Goal: Task Accomplishment & Management: Manage account settings

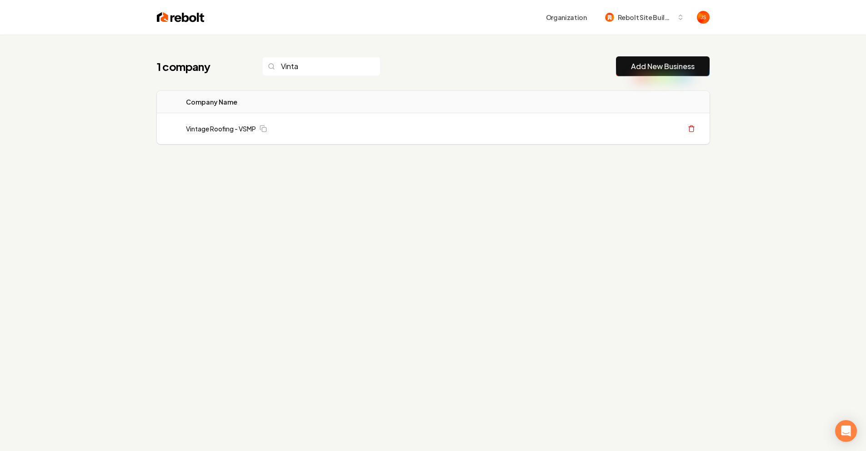
click at [352, 65] on input "Vinta" at bounding box center [321, 66] width 118 height 19
click at [372, 69] on div "1 company Add New Business" at bounding box center [433, 66] width 553 height 20
click at [360, 65] on input "search" at bounding box center [321, 66] width 118 height 19
click at [351, 65] on input "search" at bounding box center [321, 66] width 118 height 19
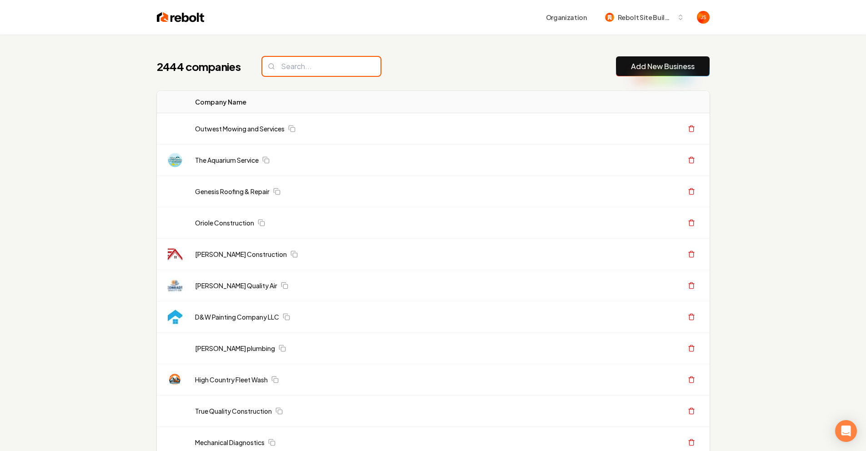
click at [335, 69] on input "search" at bounding box center [321, 66] width 118 height 19
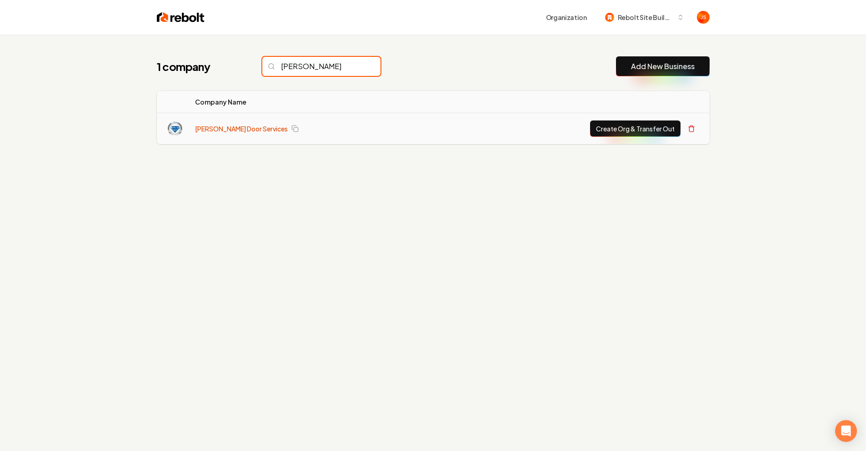
type input "[PERSON_NAME]"
click at [244, 130] on link "[PERSON_NAME] Door Services" at bounding box center [241, 128] width 93 height 9
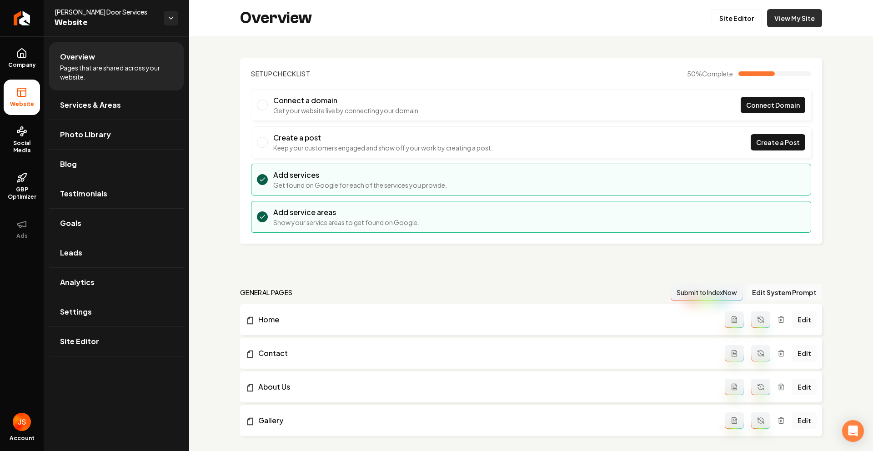
click at [781, 20] on link "View My Site" at bounding box center [794, 18] width 55 height 18
click at [10, 58] on link "Company" at bounding box center [22, 57] width 36 height 35
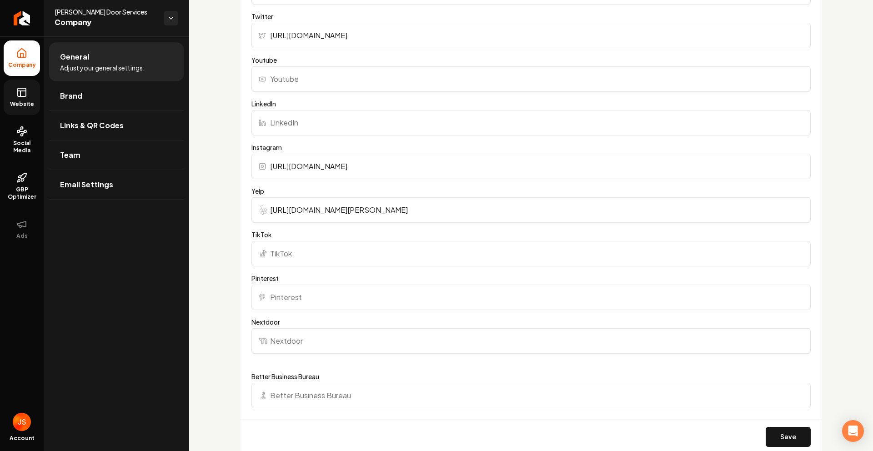
click at [27, 96] on link "Website" at bounding box center [22, 97] width 36 height 35
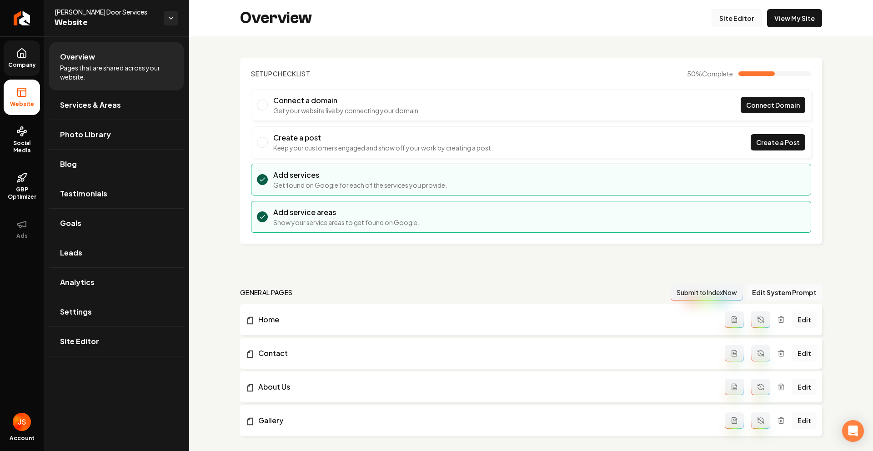
click at [750, 10] on link "Site Editor" at bounding box center [737, 18] width 50 height 18
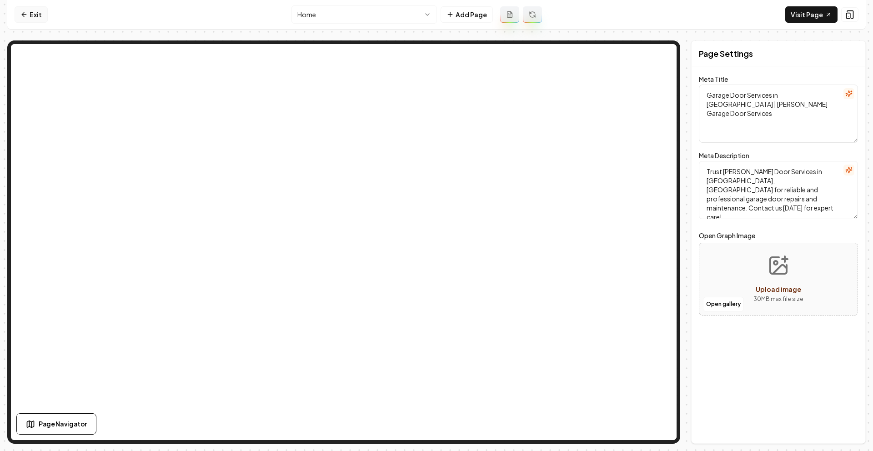
click at [29, 12] on link "Exit" at bounding box center [31, 14] width 33 height 16
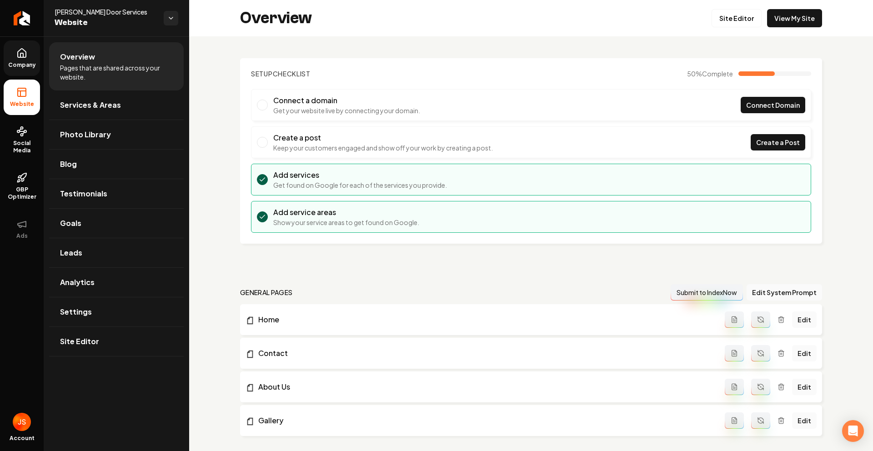
click at [35, 62] on span "Company" at bounding box center [22, 64] width 35 height 7
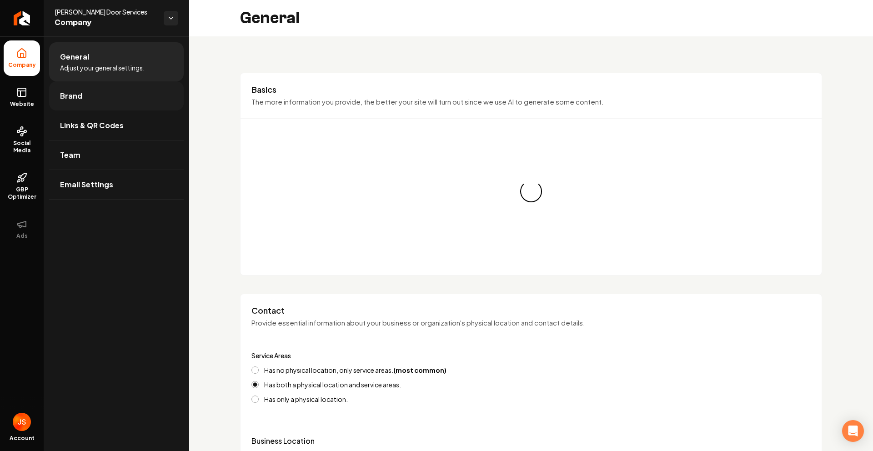
click at [50, 97] on link "Brand" at bounding box center [116, 95] width 135 height 29
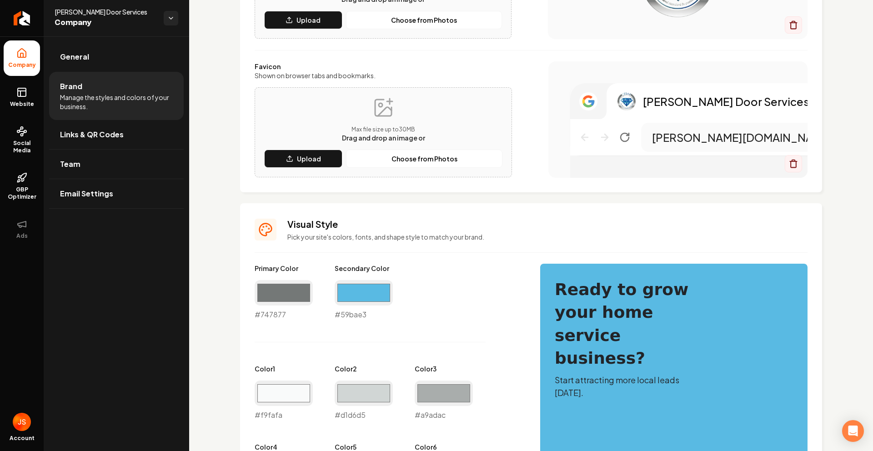
scroll to position [105, 0]
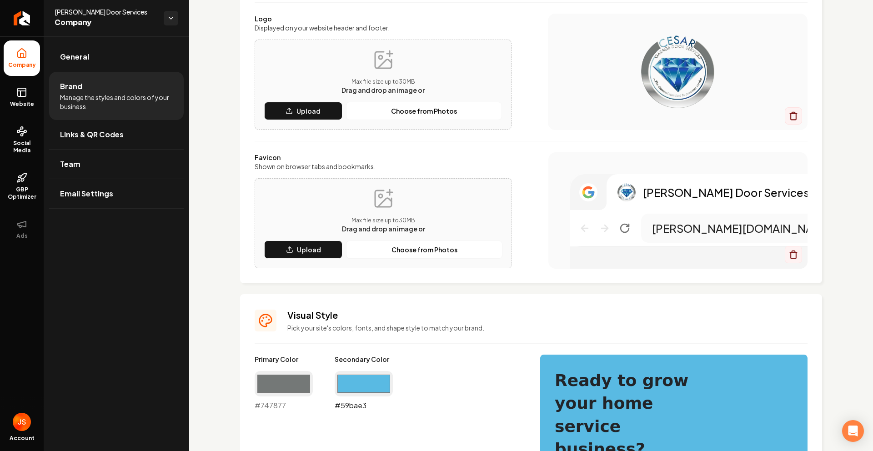
click at [368, 393] on input "#59bae3" at bounding box center [364, 383] width 58 height 25
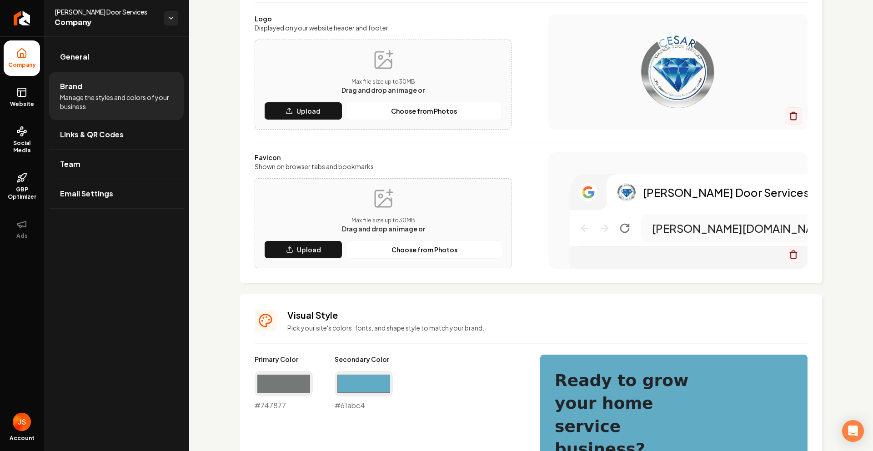
type input "#61abc4"
click at [691, 116] on div "Main content area" at bounding box center [678, 72] width 260 height 116
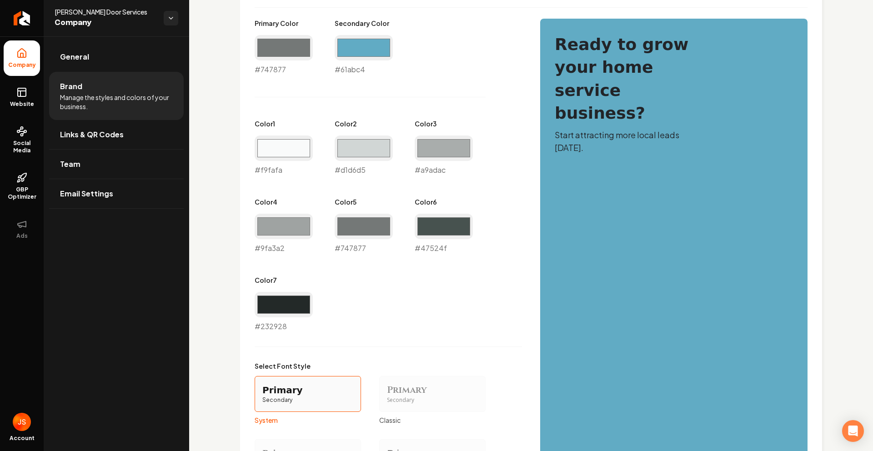
scroll to position [352, 0]
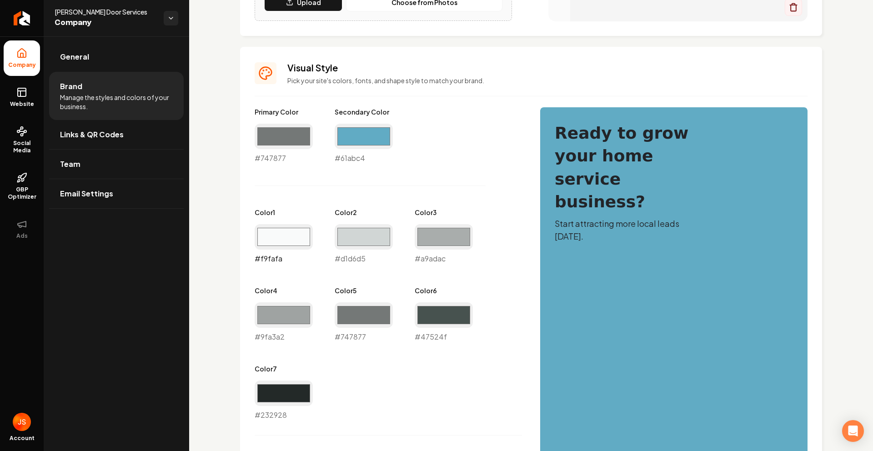
click at [294, 235] on input "#f9fafa" at bounding box center [284, 236] width 58 height 25
click at [360, 196] on div "Primary Color #747877 #747877 Secondary Color #61abc4 #61abc4 Color 1 #f9fafa #…" at bounding box center [388, 263] width 267 height 313
click at [281, 239] on input "#f9fafa" at bounding box center [284, 236] width 58 height 25
type input "#61abc4"
click at [418, 175] on div "Primary Color #747877 #747877 Secondary Color #61abc4 #61abc4 Color 1 #61abc4 #…" at bounding box center [388, 263] width 267 height 313
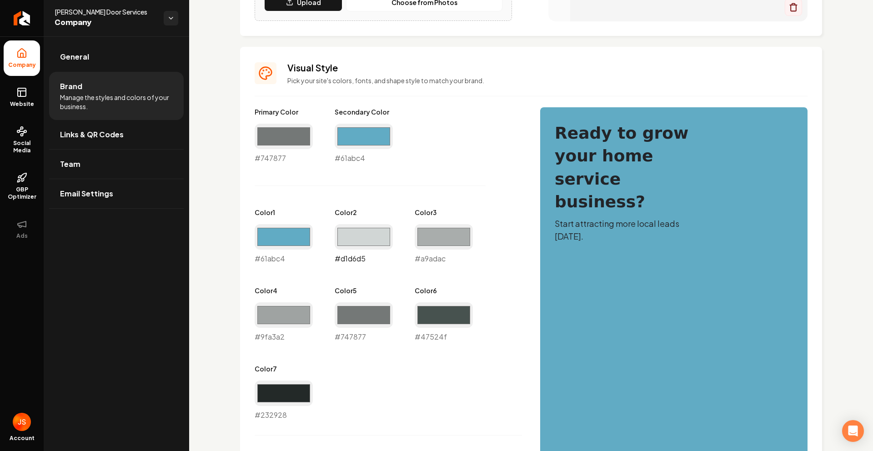
click at [359, 227] on input "#d1d6d5" at bounding box center [364, 236] width 58 height 25
type input "#61abc4"
click at [442, 180] on div "Primary Color #747877 #747877 Secondary Color #61abc4 #61abc4 Color 1 #61abc4 #…" at bounding box center [388, 263] width 267 height 313
click at [424, 237] on input "#a9adac" at bounding box center [444, 236] width 58 height 25
type input "#61abc4"
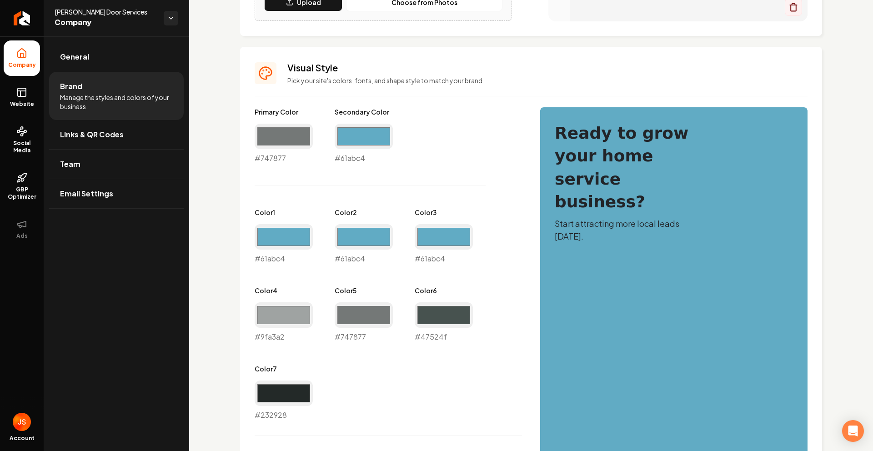
click at [468, 156] on div "Primary Color #747877 #747877 Secondary Color #61abc4 #61abc4 Color 1 #61abc4 #…" at bounding box center [388, 263] width 267 height 313
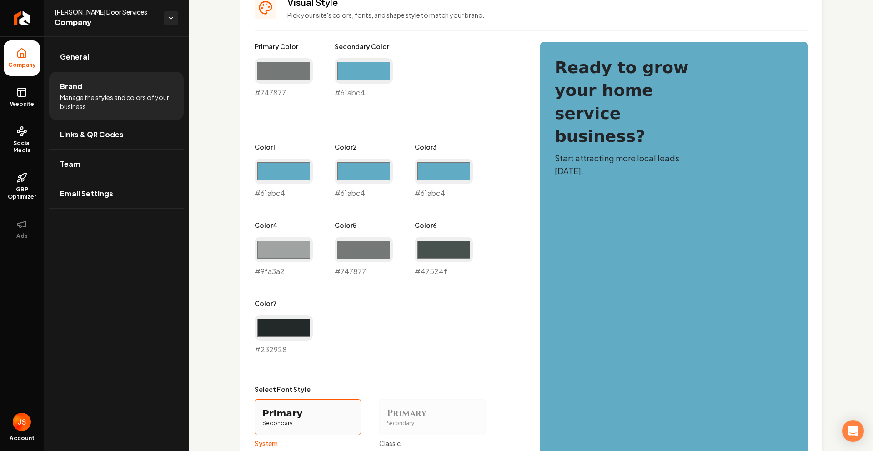
scroll to position [417, 0]
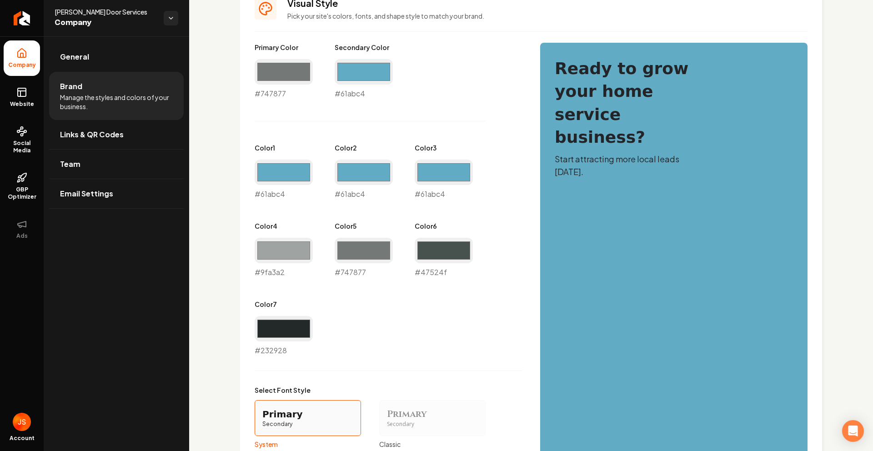
click at [291, 315] on div "Color 7 #232928 #232928" at bounding box center [284, 328] width 58 height 56
drag, startPoint x: 298, startPoint y: 332, endPoint x: 302, endPoint y: 353, distance: 21.6
click at [298, 332] on input "#232928" at bounding box center [284, 328] width 58 height 25
type input "#61abc4"
click at [414, 110] on div "Primary Color #747877 #747877 Secondary Color #61abc4 #61abc4 Color 1 #61abc4 #…" at bounding box center [388, 199] width 267 height 313
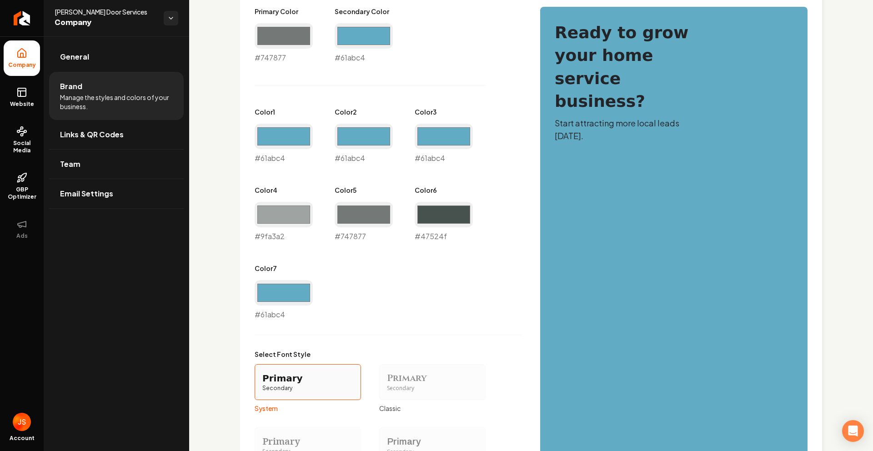
scroll to position [607, 0]
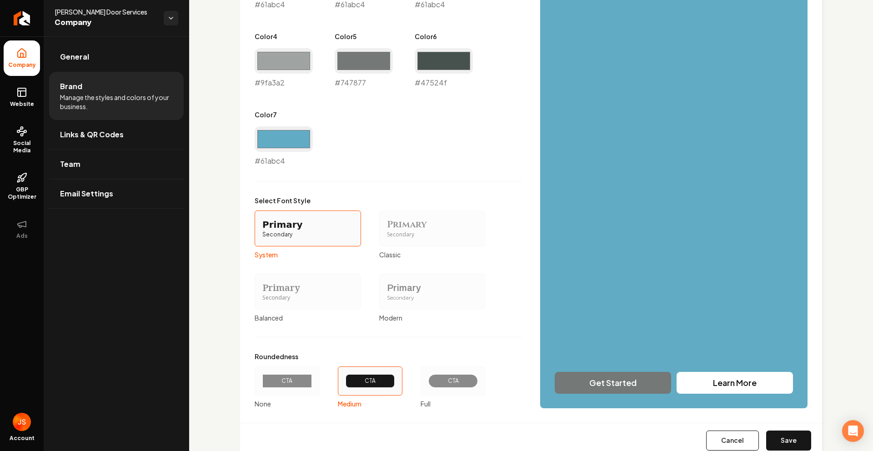
click at [383, 236] on div "Primary Secondary" at bounding box center [432, 229] width 106 height 36
click at [383, 232] on button "Primary Secondary Classic" at bounding box center [382, 228] width 7 height 7
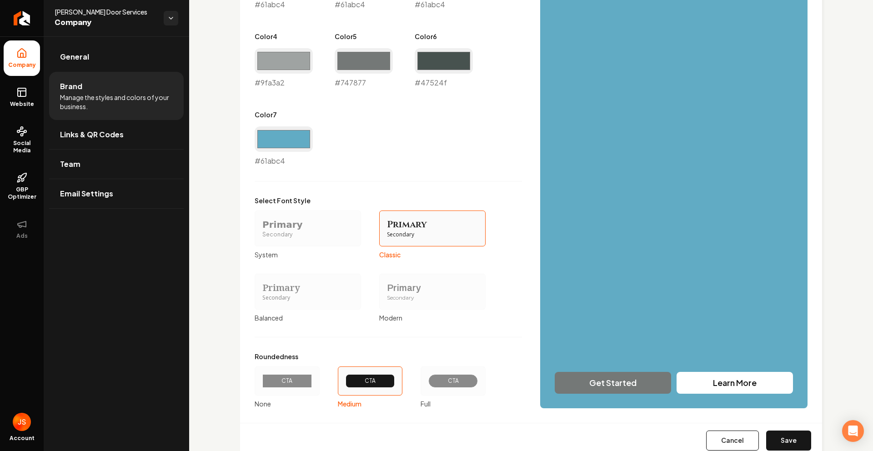
click at [398, 226] on div "Primary" at bounding box center [432, 224] width 91 height 13
click at [386, 226] on button "Primary Secondary Classic" at bounding box center [382, 228] width 7 height 7
click at [434, 374] on div "CTA" at bounding box center [453, 381] width 50 height 14
click at [428, 377] on button "CTA Full" at bounding box center [423, 380] width 7 height 7
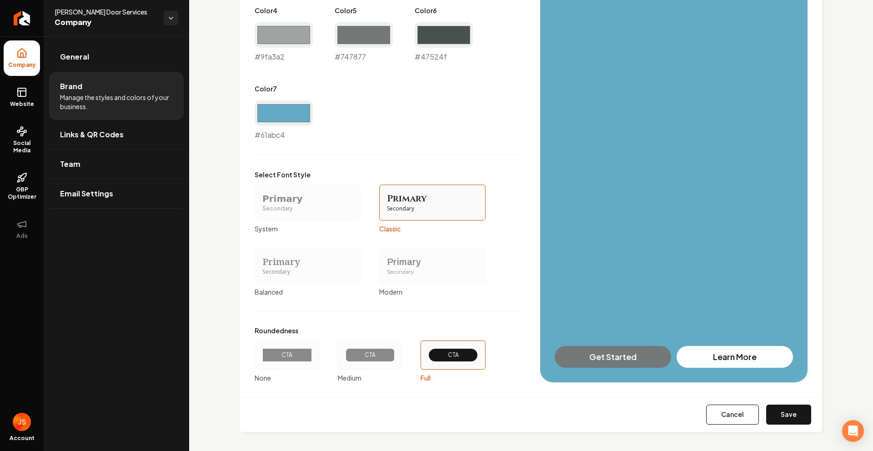
scroll to position [635, 0]
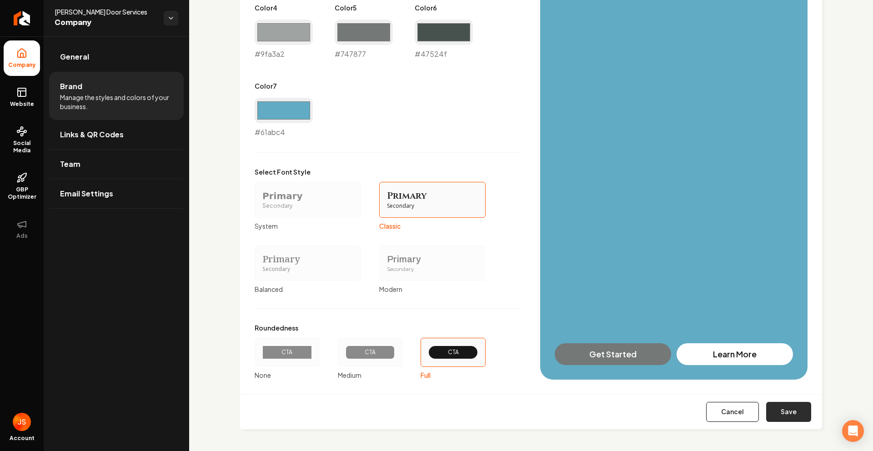
click at [781, 414] on button "Save" at bounding box center [788, 412] width 45 height 20
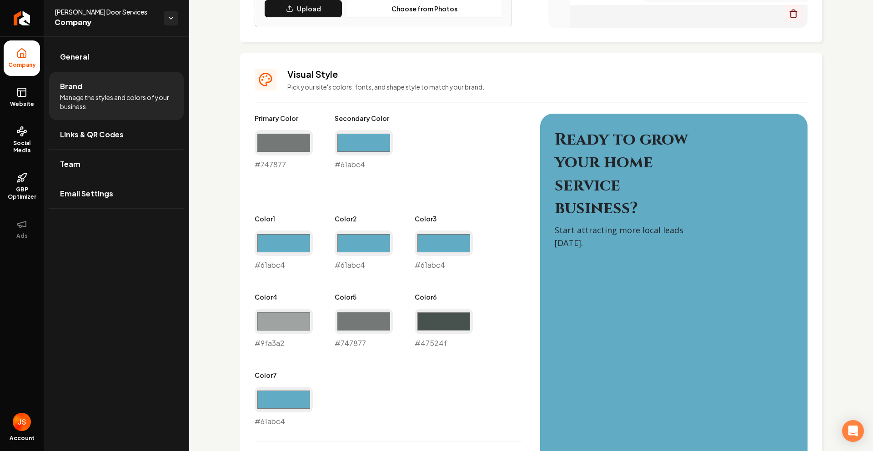
scroll to position [0, 0]
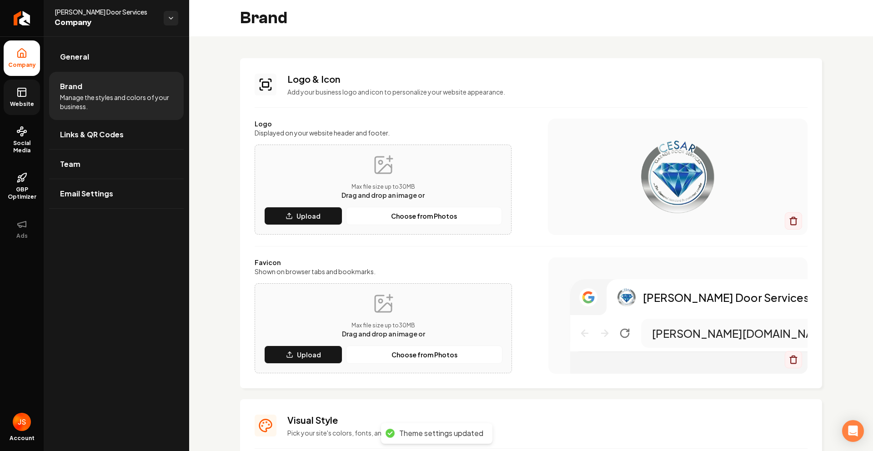
click at [26, 98] on link "Website" at bounding box center [22, 97] width 36 height 35
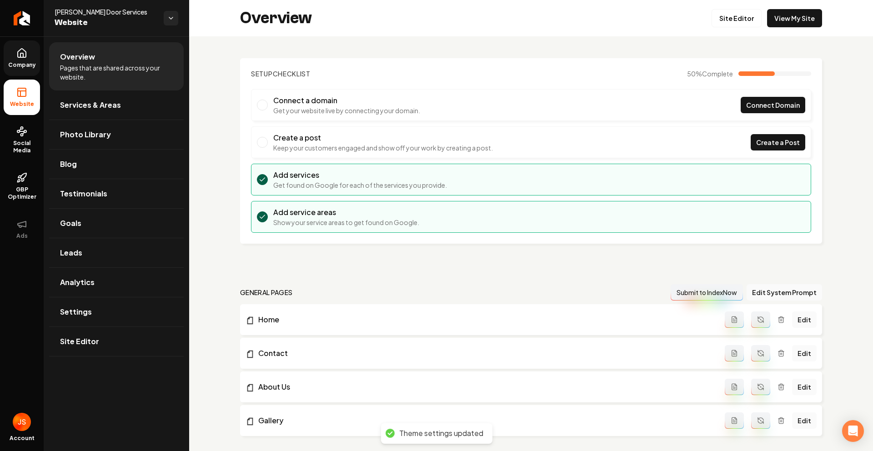
click at [818, 18] on div "Overview Site Editor View My Site" at bounding box center [531, 18] width 684 height 36
click at [789, 16] on link "View My Site" at bounding box center [794, 18] width 55 height 18
click at [22, 64] on span "Company" at bounding box center [22, 64] width 35 height 7
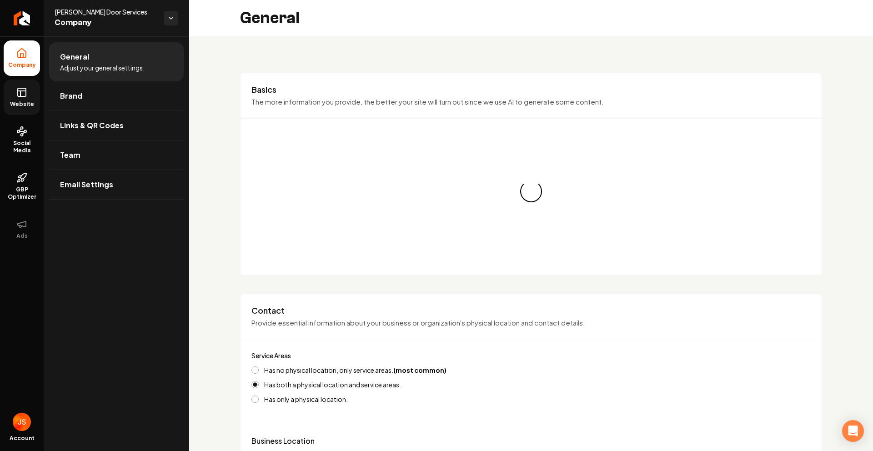
click at [22, 86] on link "Website" at bounding box center [22, 97] width 36 height 35
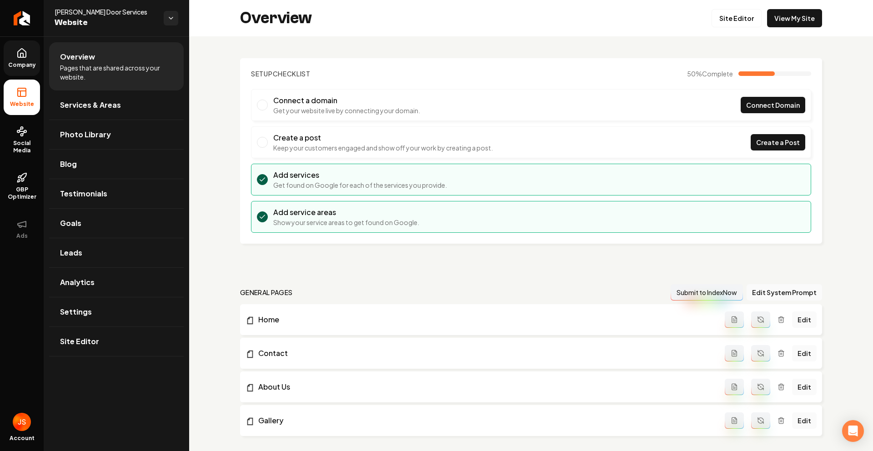
click at [38, 66] on span "Company" at bounding box center [22, 64] width 35 height 7
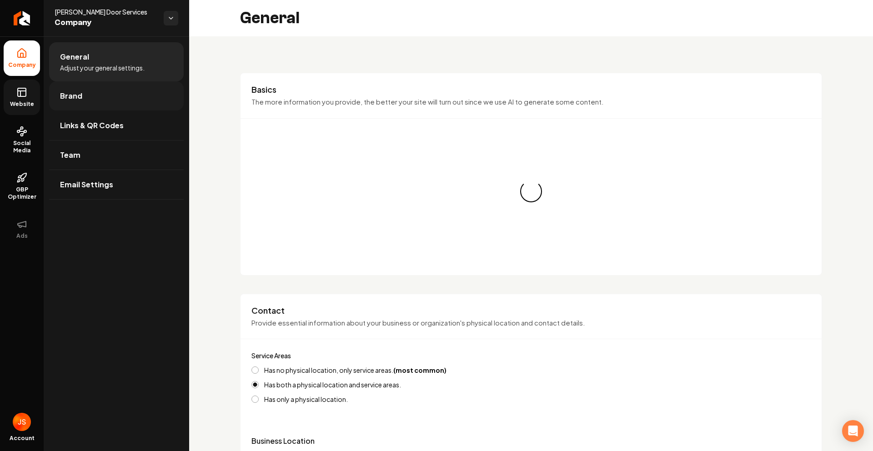
click at [69, 96] on span "Brand" at bounding box center [71, 96] width 22 height 11
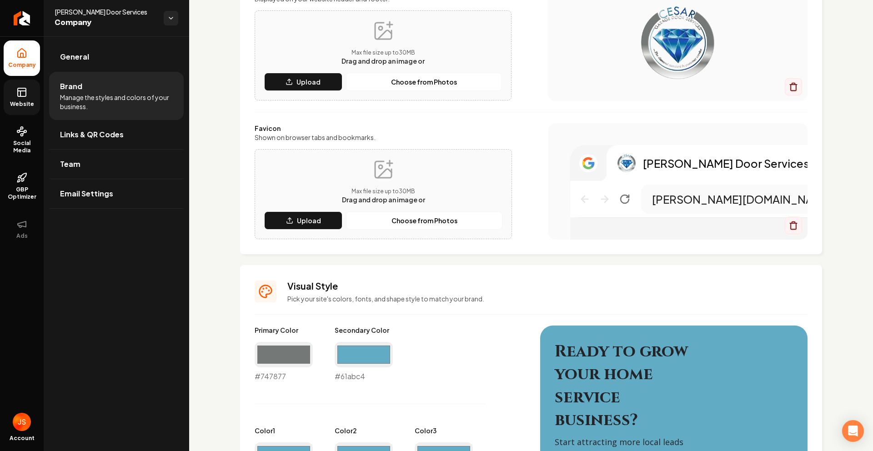
scroll to position [445, 0]
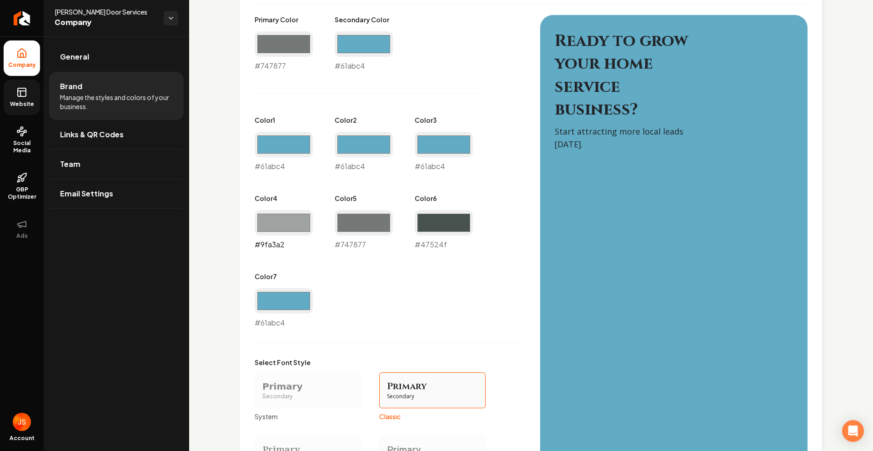
click at [289, 220] on input "#9fa3a2" at bounding box center [284, 222] width 58 height 25
type input "#61abc4"
drag, startPoint x: 493, startPoint y: 75, endPoint x: 403, endPoint y: 188, distance: 144.9
click at [491, 78] on div "Primary Color #747877 #747877 Secondary Color #61abc4 #61abc4 Color 1 #61abc4 #…" at bounding box center [388, 171] width 267 height 313
click at [384, 204] on div "Color 5 #747877 #747877" at bounding box center [364, 222] width 58 height 56
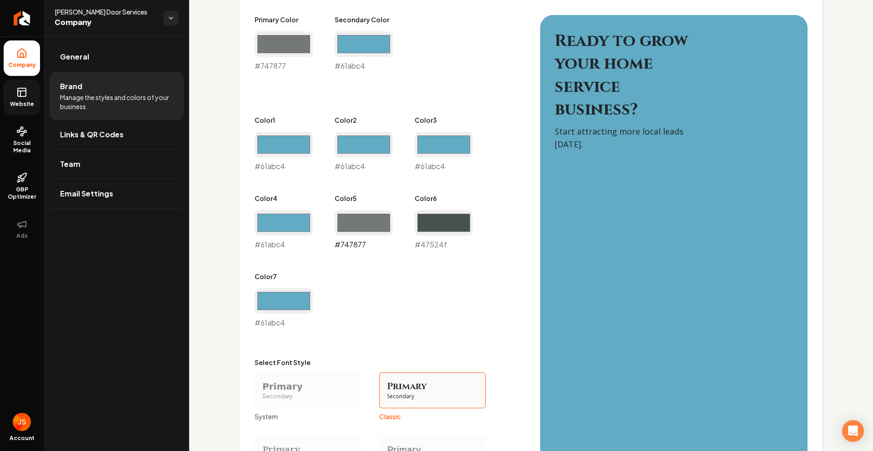
click at [364, 223] on input "#747877" at bounding box center [364, 222] width 58 height 25
type input "#61abc4"
drag, startPoint x: 469, startPoint y: 78, endPoint x: 418, endPoint y: 124, distance: 68.3
click at [468, 79] on div "Primary Color #747877 #747877 Secondary Color #61abc4 #61abc4 Color 1 #61abc4 #…" at bounding box center [388, 171] width 267 height 313
click at [297, 301] on input "#61abc4" at bounding box center [284, 300] width 58 height 25
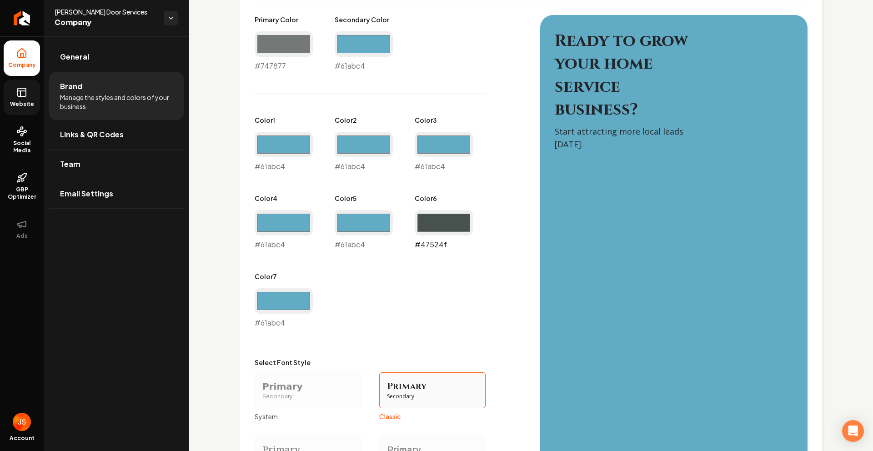
click at [464, 219] on input "#47524f" at bounding box center [444, 222] width 58 height 25
type input "#61abc4"
click at [477, 173] on div "Primary Color #747877 #747877 Secondary Color #61abc4 #61abc4 Color 1 #61abc4 #…" at bounding box center [388, 171] width 267 height 313
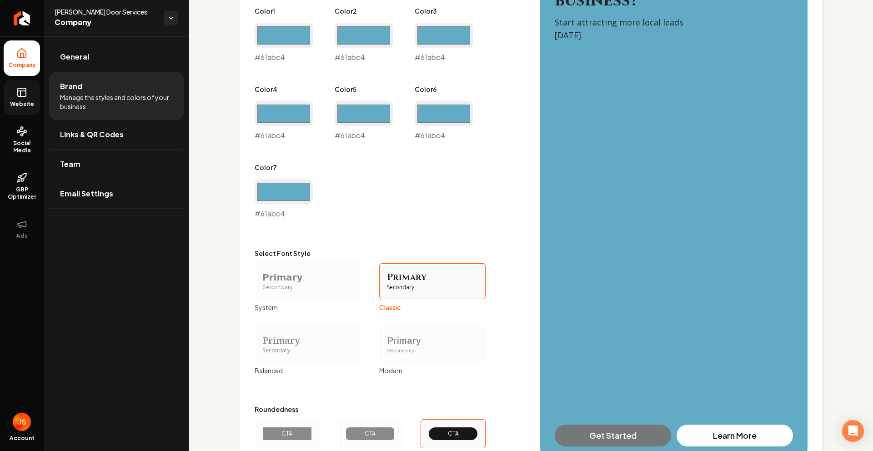
scroll to position [635, 0]
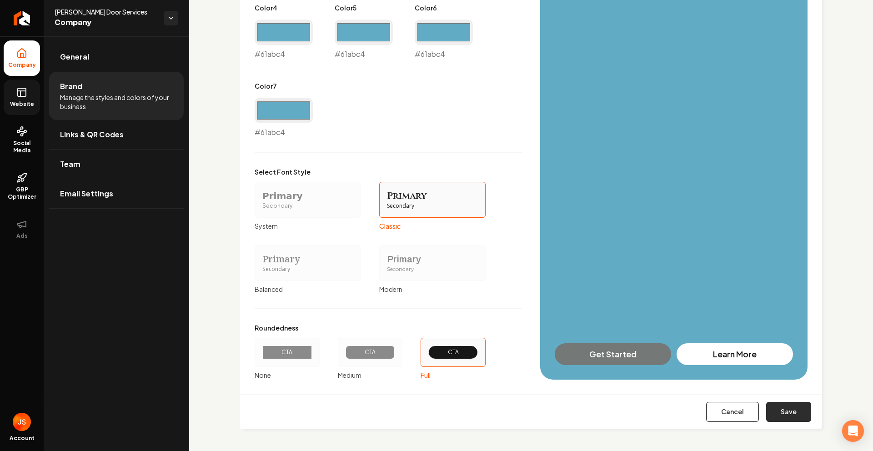
click at [774, 409] on button "Save" at bounding box center [788, 412] width 45 height 20
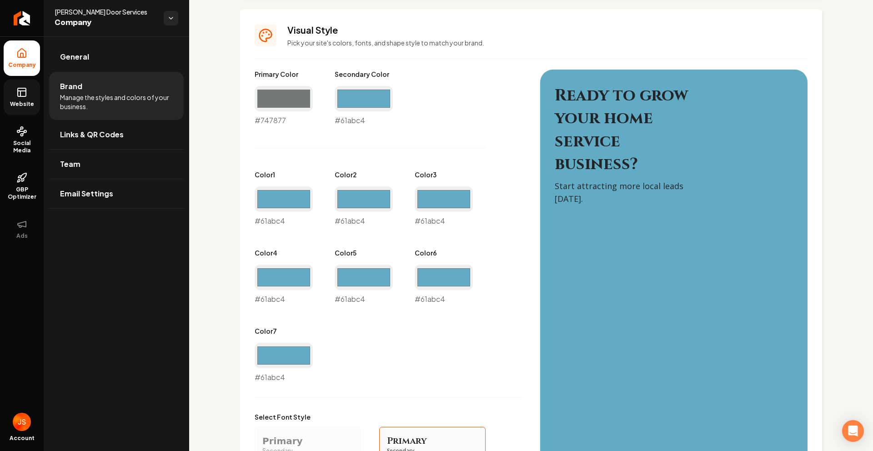
scroll to position [179, 0]
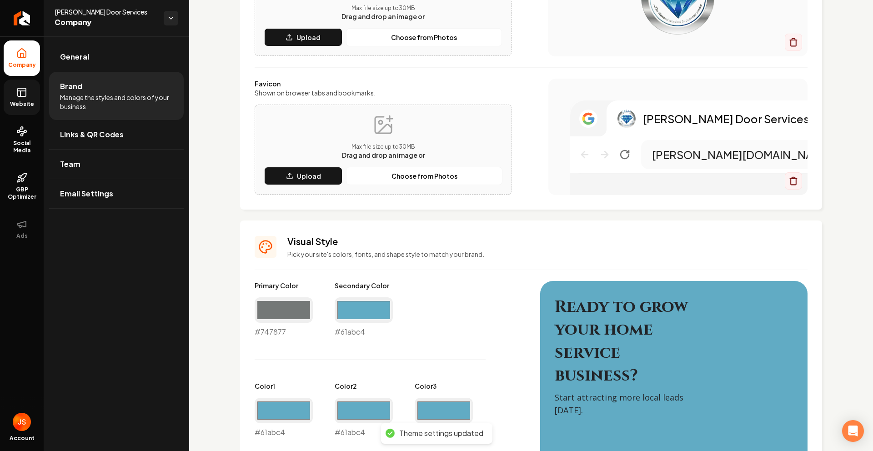
click at [15, 92] on link "Website" at bounding box center [22, 97] width 36 height 35
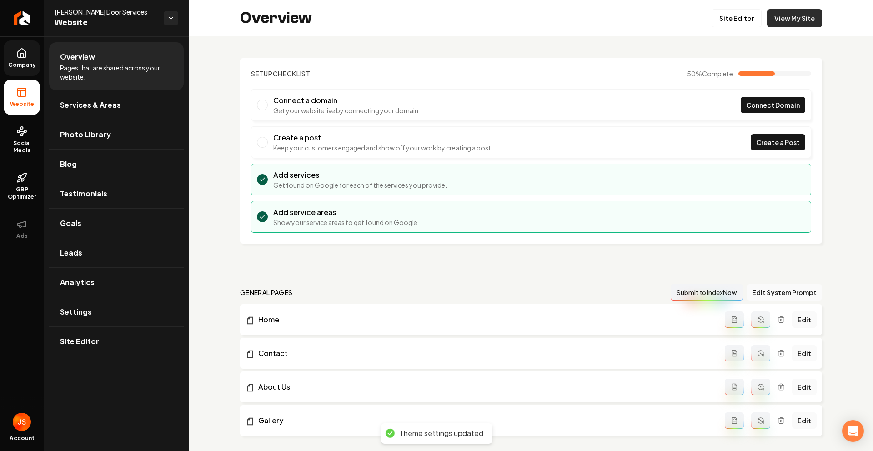
click at [774, 16] on link "View My Site" at bounding box center [794, 18] width 55 height 18
click at [720, 14] on link "Site Editor" at bounding box center [737, 18] width 50 height 18
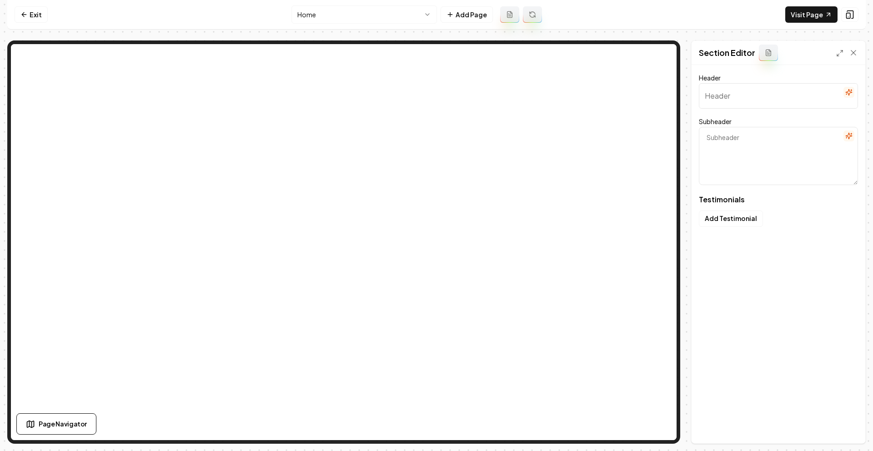
type input "Why Homeowners Trust Us"
type textarea "See how we've made a difference with safe and lasting repairs"
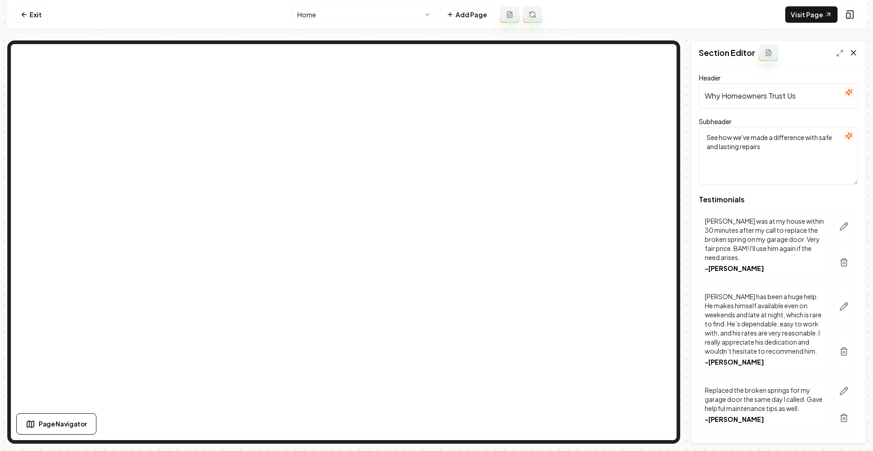
click at [852, 52] on icon at bounding box center [853, 52] width 9 height 9
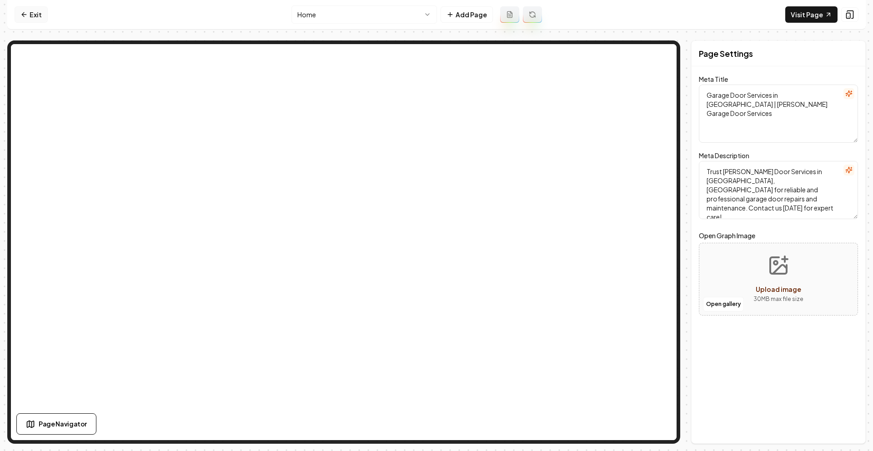
click at [36, 17] on link "Exit" at bounding box center [31, 14] width 33 height 16
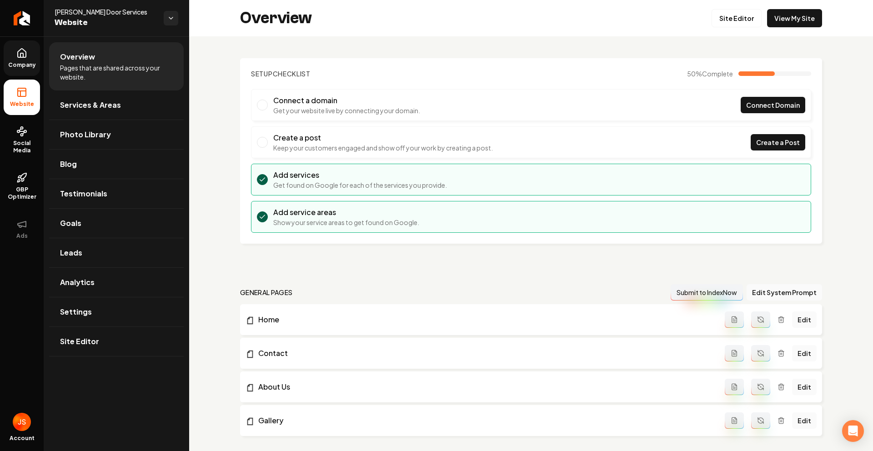
click at [8, 62] on span "Company" at bounding box center [22, 64] width 35 height 7
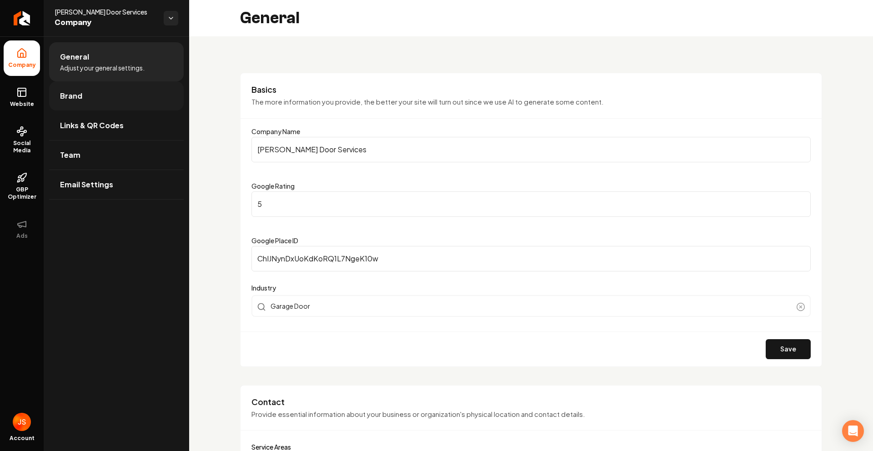
click at [86, 97] on link "Brand" at bounding box center [116, 95] width 135 height 29
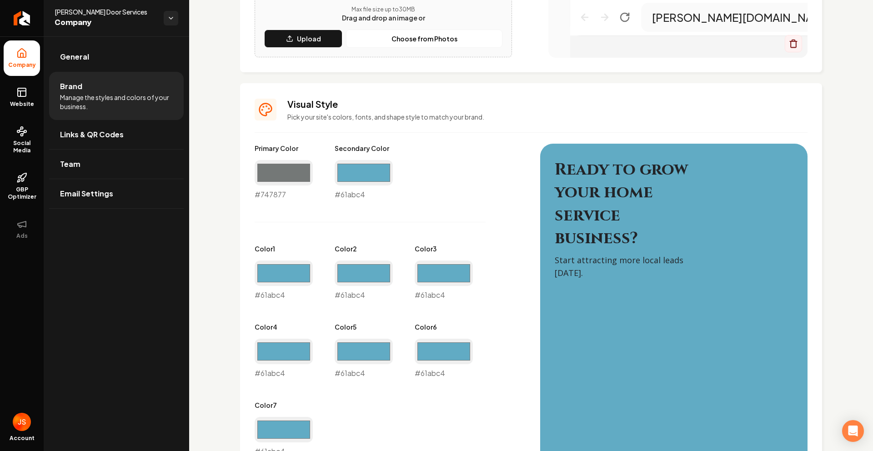
scroll to position [306, 0]
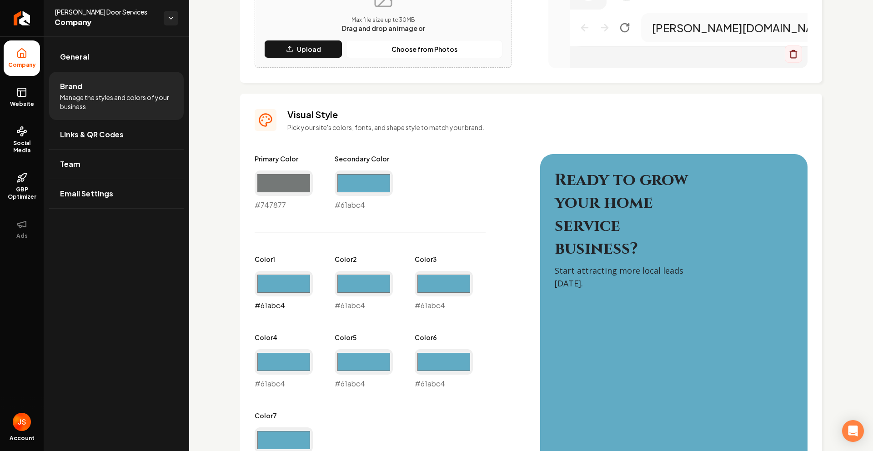
click at [287, 285] on input "#61abc4" at bounding box center [284, 283] width 58 height 25
click at [347, 238] on div "Primary Color #747877 #747877 Secondary Color #61abc4 #61abc4 Color 1 #61abc4 #…" at bounding box center [388, 310] width 267 height 313
click at [278, 285] on input "#61abc4" at bounding box center [284, 283] width 58 height 25
type input "#000000"
click at [405, 335] on div "Primary Color #747877 #747877 Secondary Color #61abc4 #61abc4 Color 1 #000000 #…" at bounding box center [388, 310] width 267 height 313
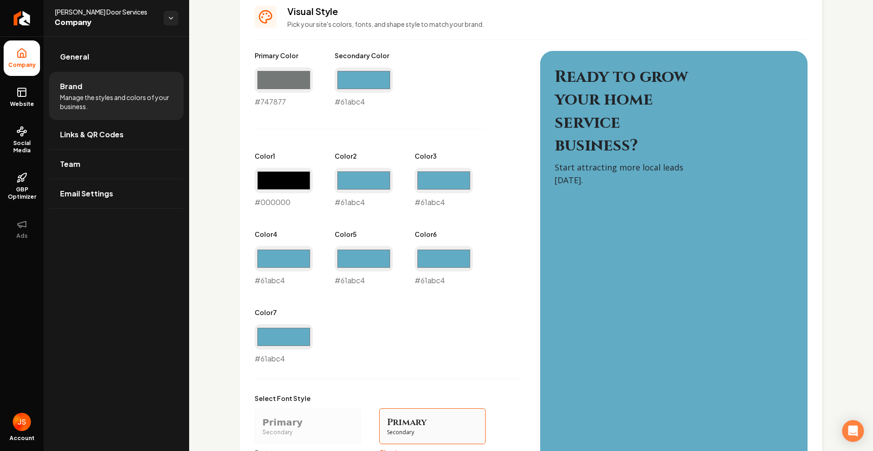
scroll to position [407, 0]
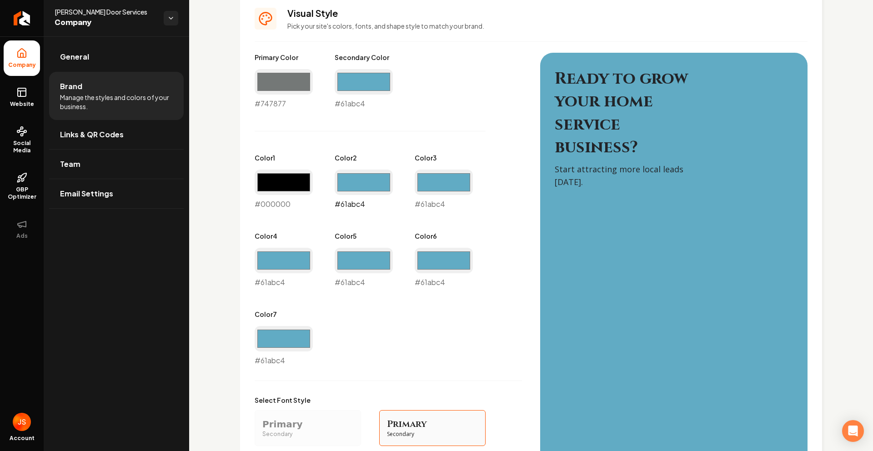
click at [346, 190] on input "#61abc4" at bounding box center [364, 182] width 58 height 25
type input "#161818"
click at [454, 222] on div "Primary Color #747877 #747877 Secondary Color #61abc4 #61abc4 Color 1 #000000 #…" at bounding box center [388, 209] width 267 height 313
click at [435, 191] on input "#61abc4" at bounding box center [444, 182] width 58 height 25
type input "#0a0a0a"
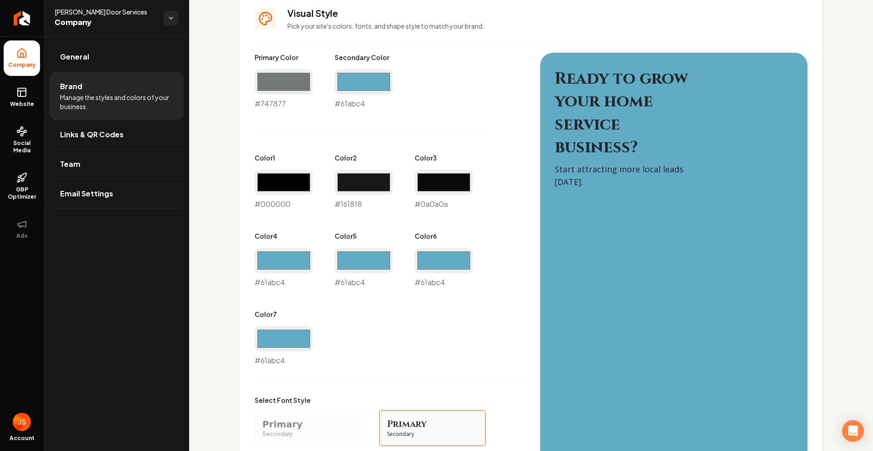
click at [487, 154] on div "Primary Color #747877 #747877 Secondary Color #61abc4 #61abc4 Color 1 #000000 #…" at bounding box center [388, 209] width 267 height 313
click at [289, 264] on input "#61abc4" at bounding box center [284, 260] width 58 height 25
click at [299, 244] on div "Color 4 #abb5b9 #abb5b9" at bounding box center [284, 260] width 58 height 56
click at [291, 256] on input "#abb5b9" at bounding box center [284, 260] width 58 height 25
type input "#000000"
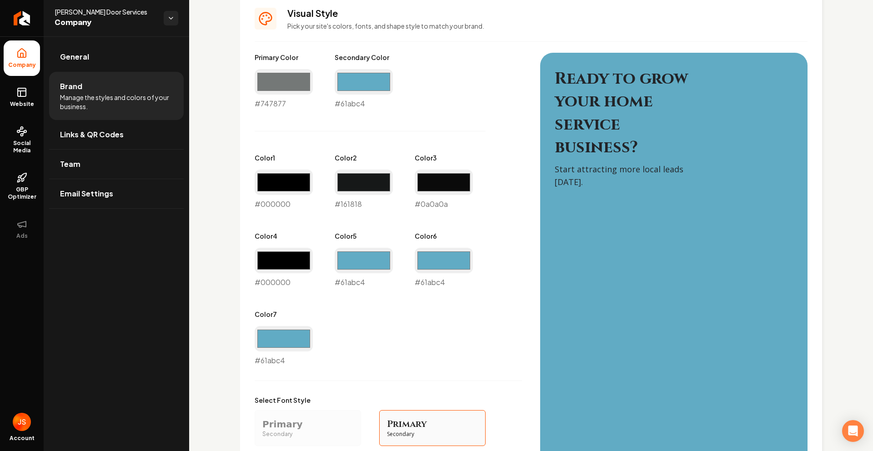
click at [421, 315] on div "Primary Color #747877 #747877 Secondary Color #61abc4 #61abc4 Color 1 #000000 #…" at bounding box center [388, 209] width 267 height 313
click at [373, 264] on input "#61abc4" at bounding box center [364, 260] width 58 height 25
type input "#000000"
click at [483, 331] on div "Primary Color #747877 #747877 Secondary Color #61abc4 #61abc4 Color 1 #000000 #…" at bounding box center [388, 209] width 267 height 313
click at [433, 264] on input "#61abc4" at bounding box center [444, 260] width 58 height 25
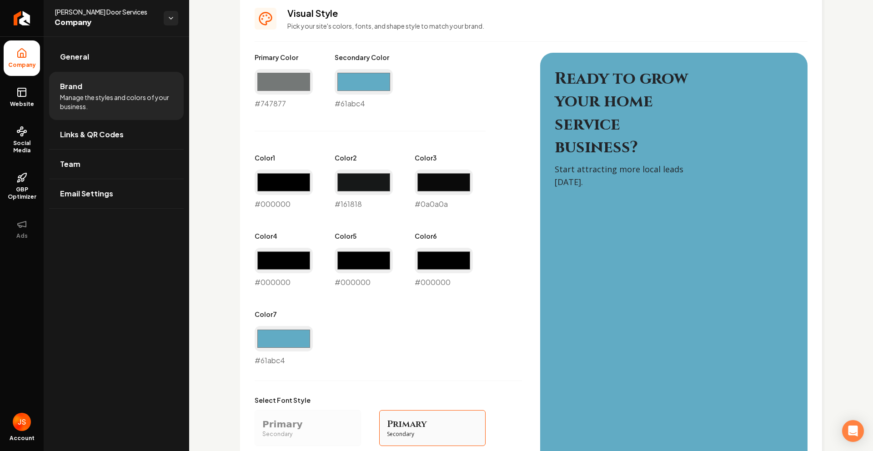
type input "#000000"
click at [363, 337] on div "Primary Color #747877 #747877 Secondary Color #61abc4 #61abc4 Color 1 #000000 #…" at bounding box center [388, 209] width 267 height 313
click at [306, 337] on input "#61abc4" at bounding box center [284, 338] width 58 height 25
type input "#000000"
click at [424, 350] on div "Primary Color #747877 #747877 Secondary Color #61abc4 #61abc4 Color 1 #000000 #…" at bounding box center [388, 209] width 267 height 313
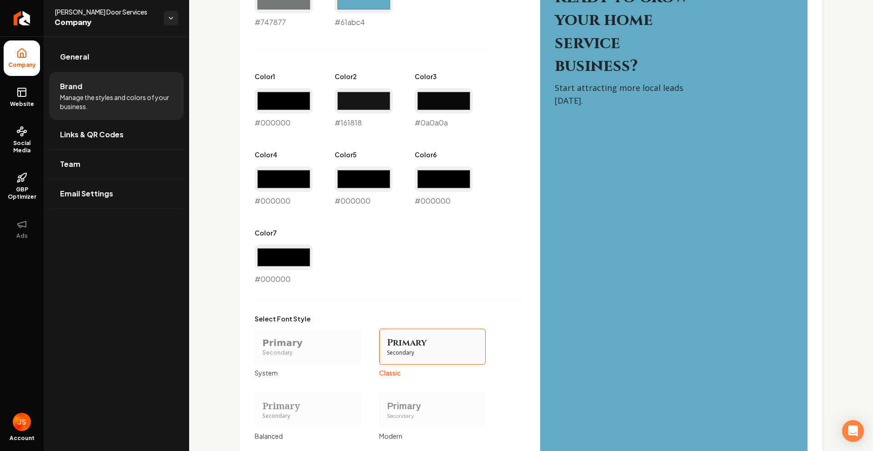
scroll to position [635, 0]
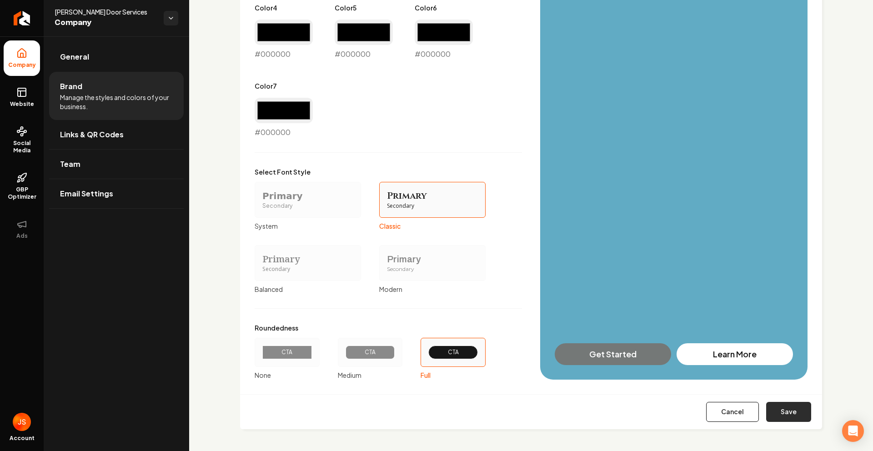
click at [773, 410] on button "Save" at bounding box center [788, 412] width 45 height 20
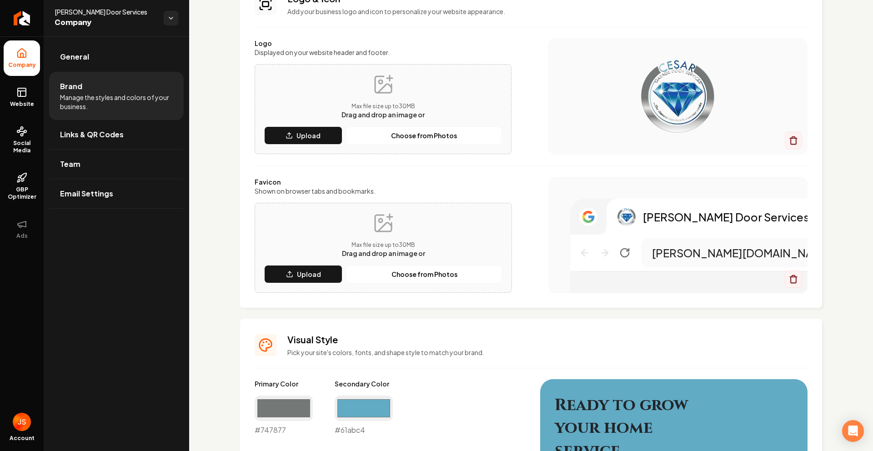
scroll to position [0, 0]
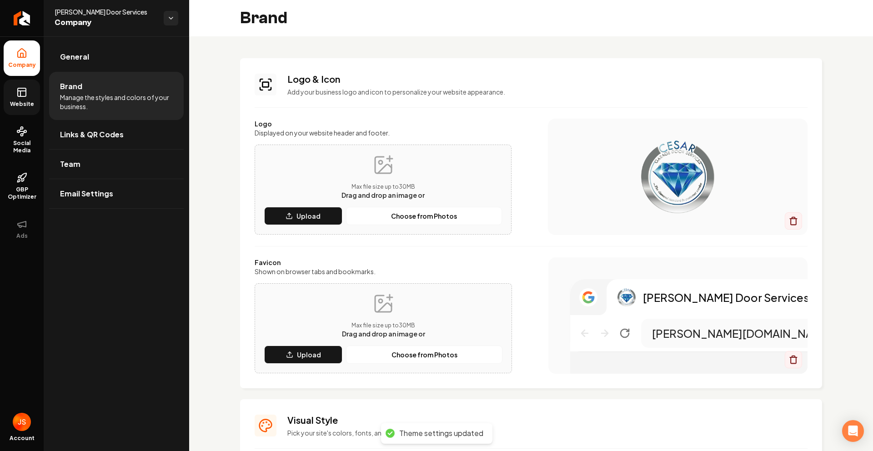
click at [20, 92] on icon at bounding box center [21, 92] width 11 height 11
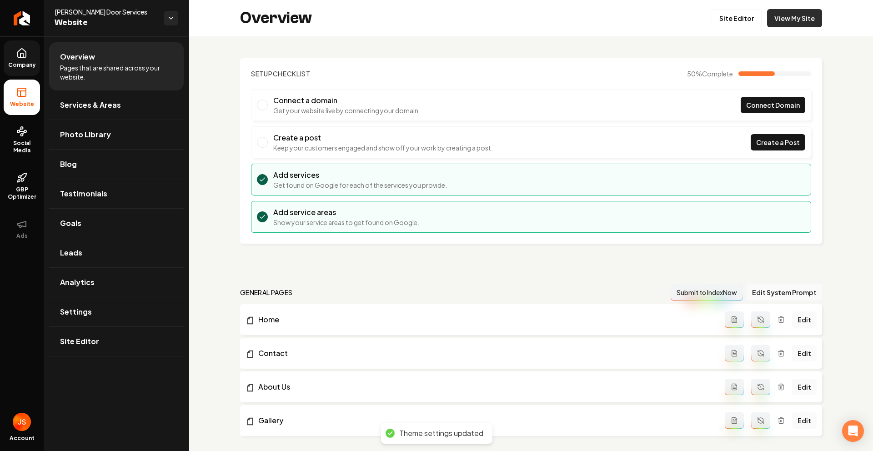
click at [790, 18] on link "View My Site" at bounding box center [794, 18] width 55 height 18
click at [25, 57] on icon at bounding box center [22, 53] width 8 height 9
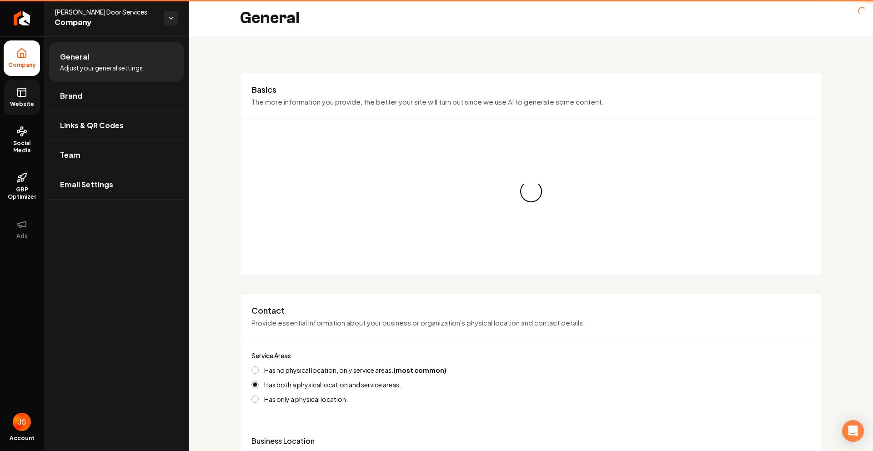
click at [17, 96] on icon at bounding box center [21, 92] width 11 height 11
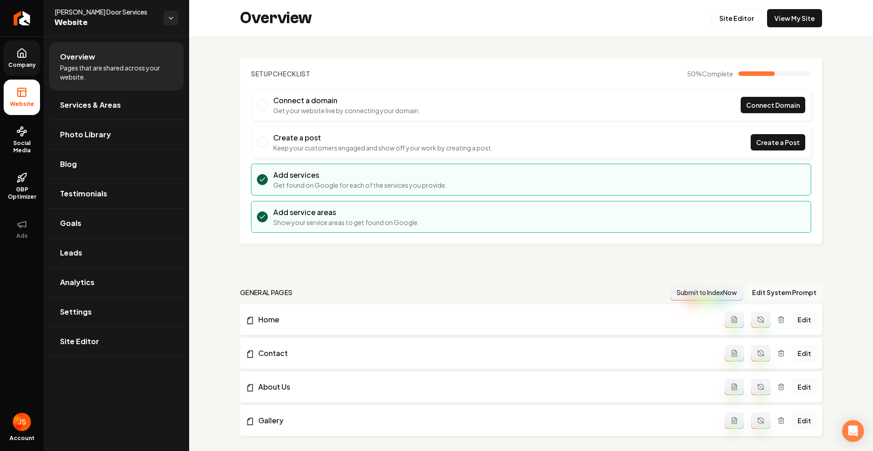
click at [31, 60] on link "Company" at bounding box center [22, 57] width 36 height 35
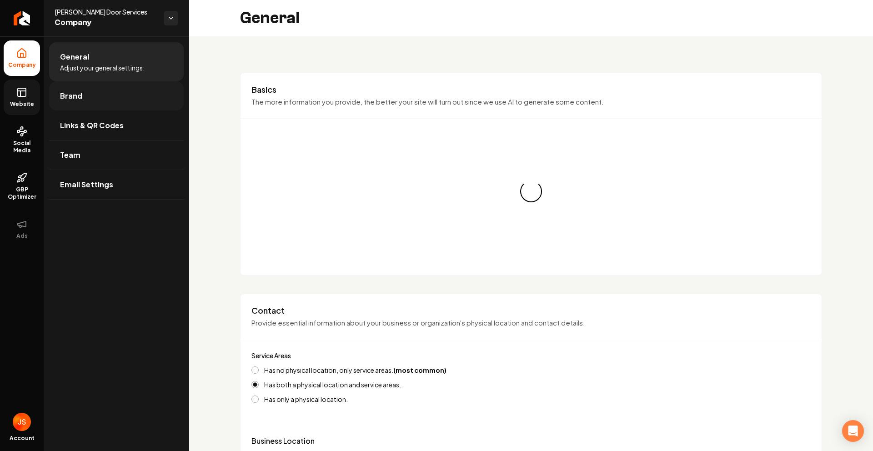
click at [72, 94] on span "Brand" at bounding box center [71, 96] width 22 height 11
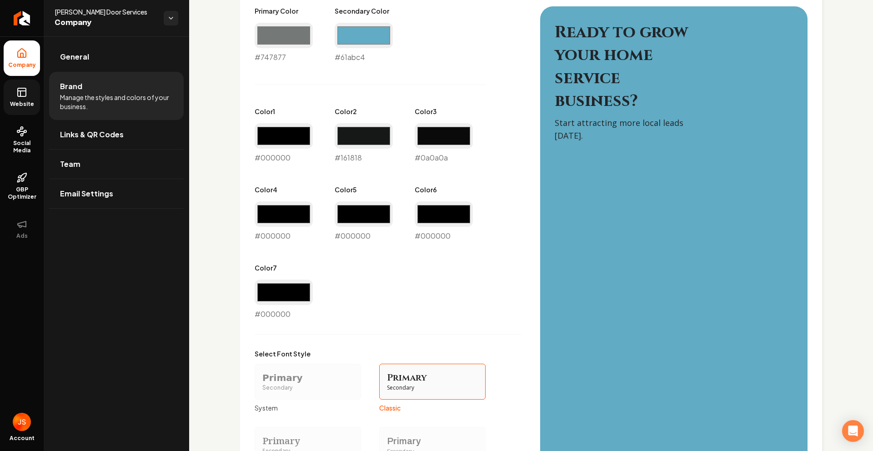
scroll to position [453, 0]
click at [290, 284] on input "#000000" at bounding box center [284, 292] width 58 height 25
click at [271, 304] on input "#000000" at bounding box center [284, 292] width 58 height 25
type input "#61abc4"
click at [467, 264] on div "Primary Color #747877 #747877 Secondary Color #61abc4 #61abc4 Color 1 #000000 #…" at bounding box center [388, 163] width 267 height 313
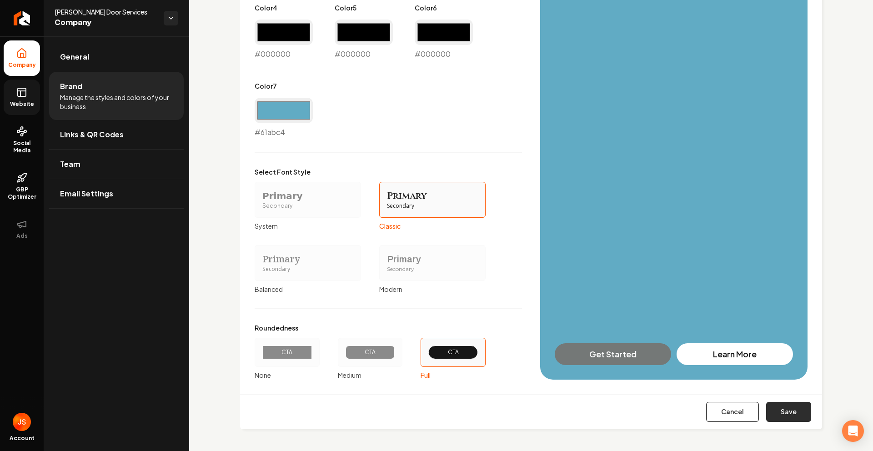
click at [772, 409] on button "Save" at bounding box center [788, 412] width 45 height 20
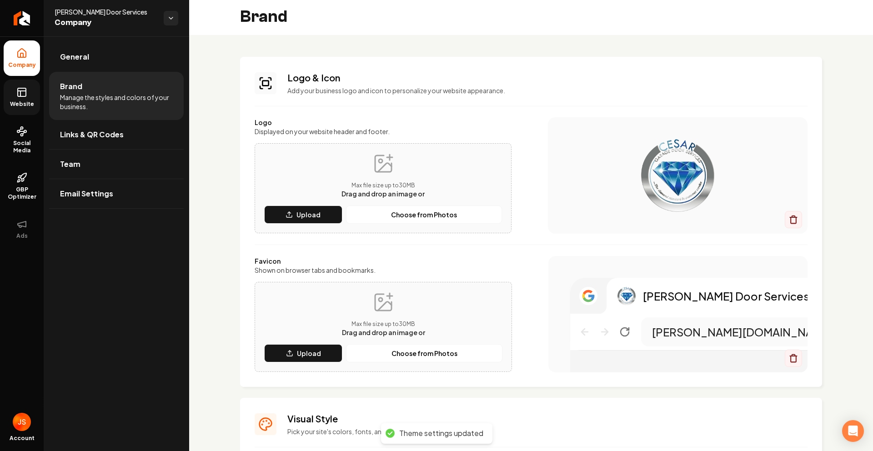
scroll to position [0, 0]
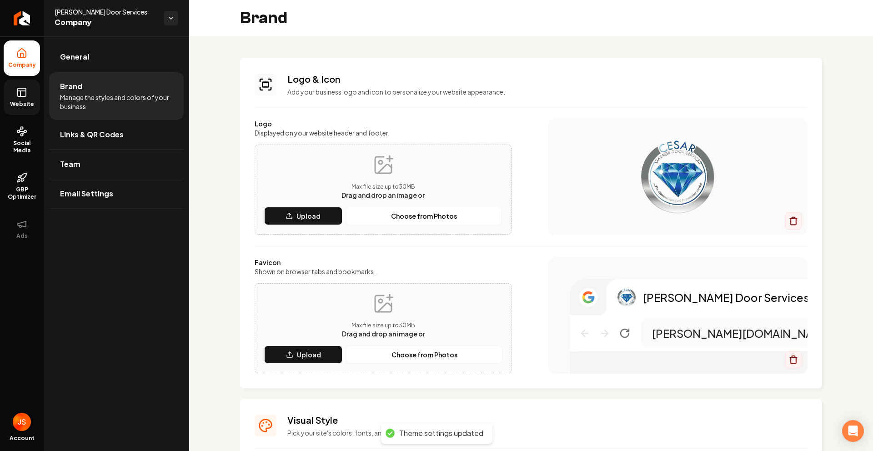
click at [29, 96] on link "Website" at bounding box center [22, 97] width 36 height 35
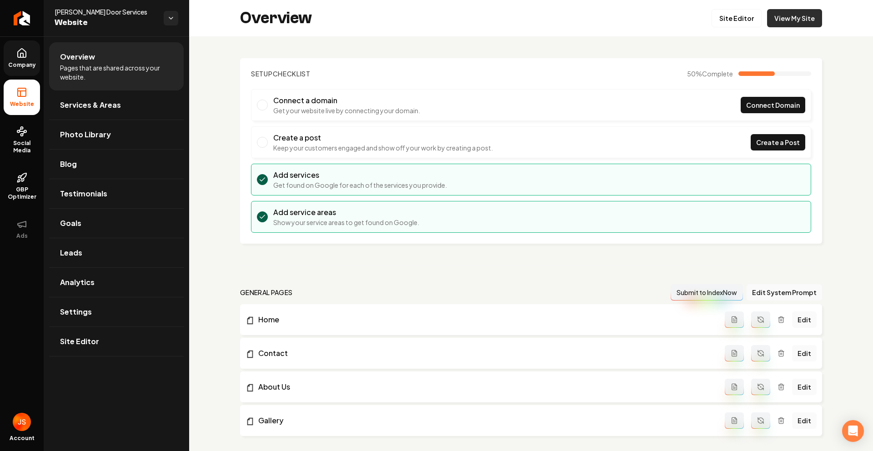
click at [769, 10] on link "View My Site" at bounding box center [794, 18] width 55 height 18
click at [26, 129] on icon at bounding box center [21, 131] width 11 height 11
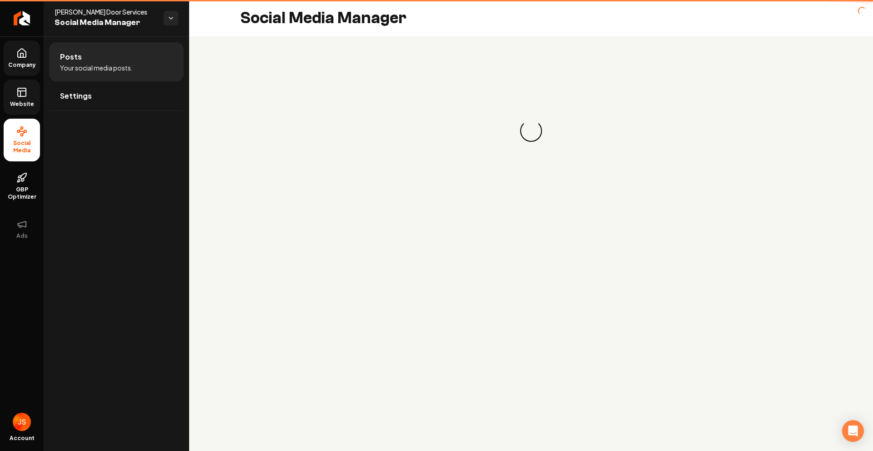
click at [23, 80] on link "Website" at bounding box center [22, 97] width 36 height 35
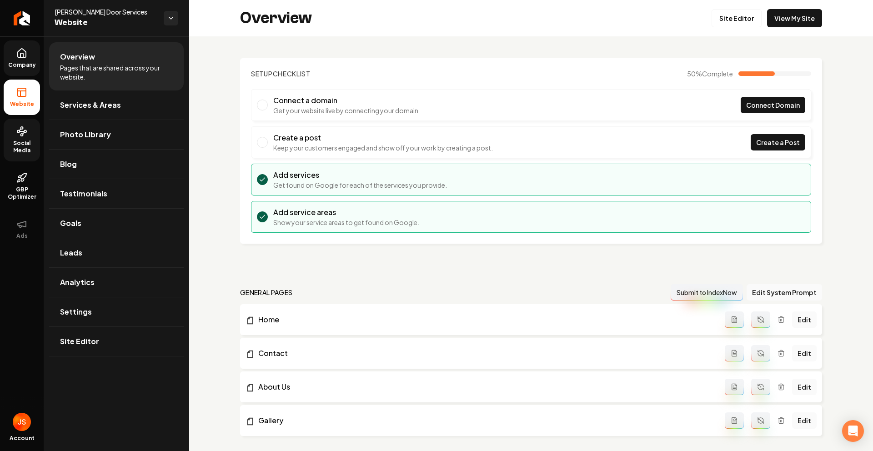
click at [21, 58] on icon at bounding box center [21, 53] width 11 height 11
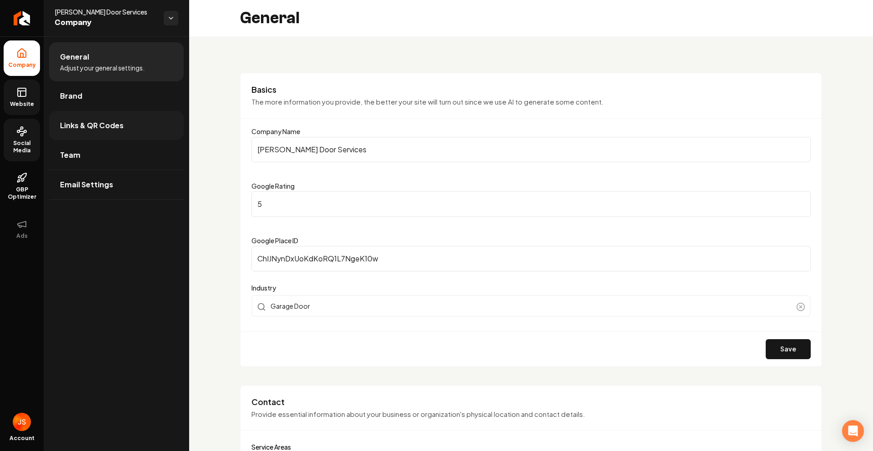
click at [61, 119] on link "Links & QR Codes" at bounding box center [116, 125] width 135 height 29
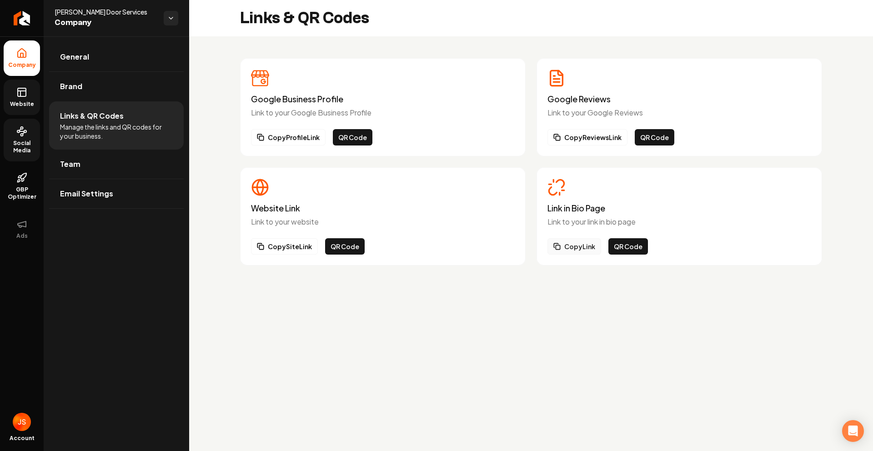
click at [581, 245] on button "Copy Link" at bounding box center [575, 246] width 54 height 16
click at [0, 22] on link "Return to dashboard" at bounding box center [22, 18] width 44 height 36
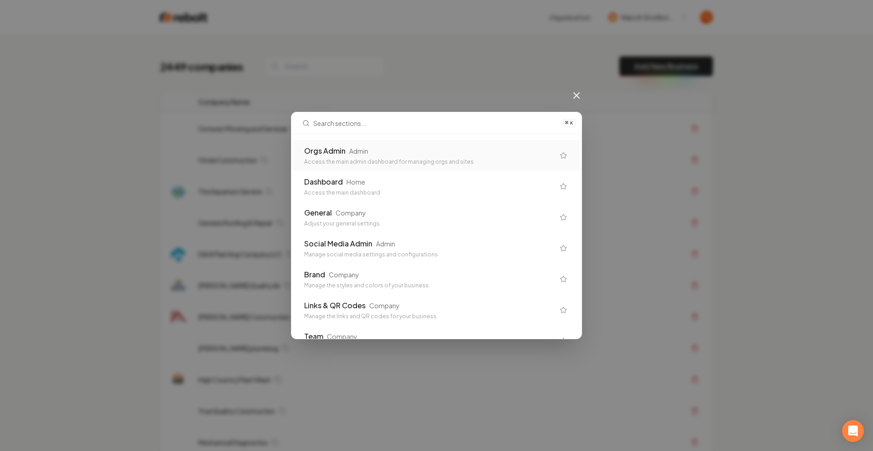
click at [324, 137] on div "Orgs Admin Admin Access the main admin dashboard for managing orgs and sites Da…" at bounding box center [437, 237] width 290 height 204
click at [325, 145] on div "Orgs Admin Admin Access the main admin dashboard for managing orgs and sites" at bounding box center [436, 155] width 287 height 31
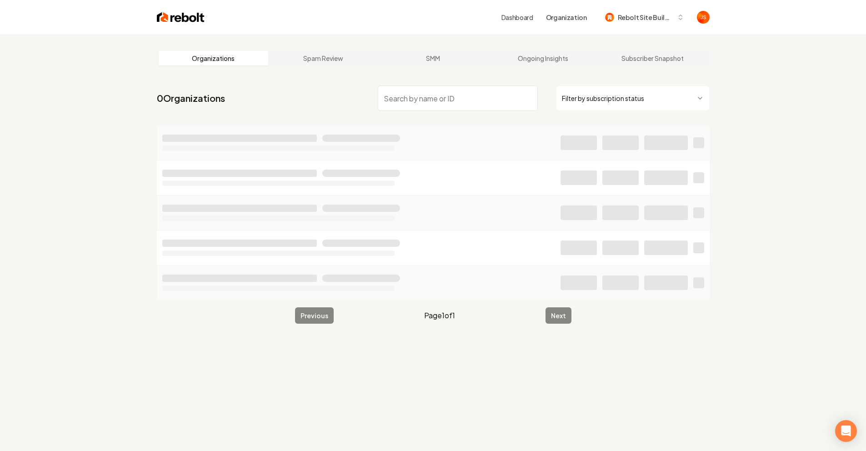
click at [592, 103] on html "Dashboard Organization Rebolt Site Builder Organizations Spam Review SMM Ongoin…" at bounding box center [433, 225] width 866 height 451
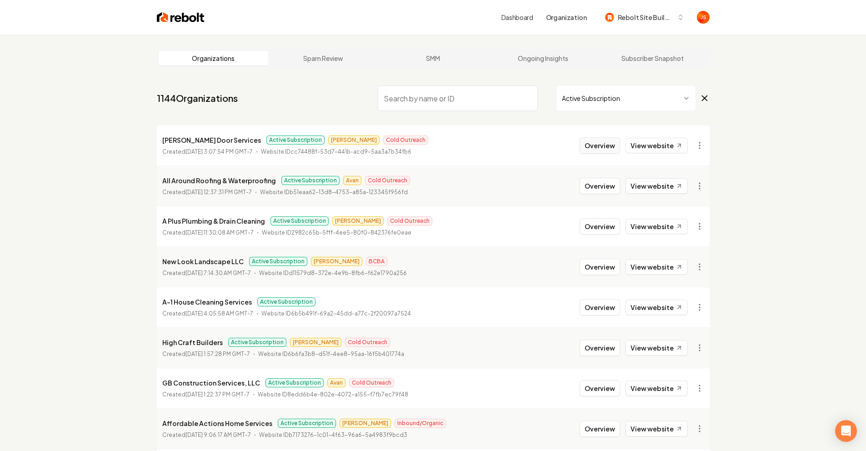
click at [604, 146] on button "Overview" at bounding box center [600, 145] width 40 height 16
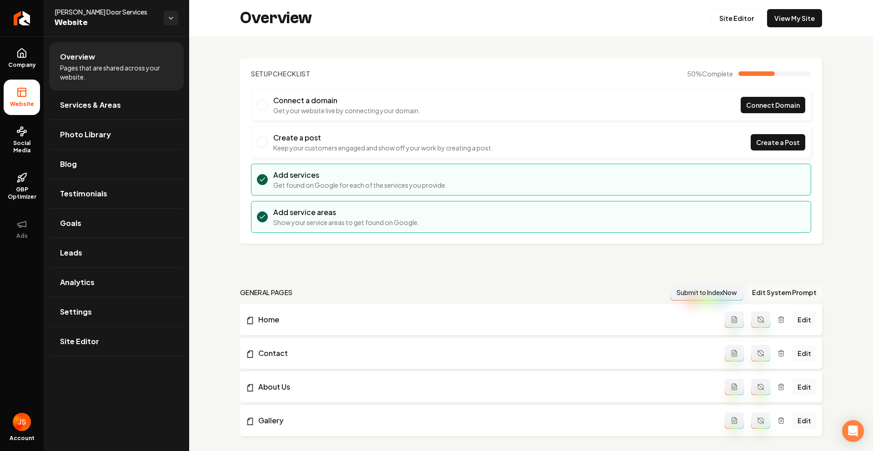
click at [773, 291] on button "Edit System Prompt" at bounding box center [784, 292] width 75 height 16
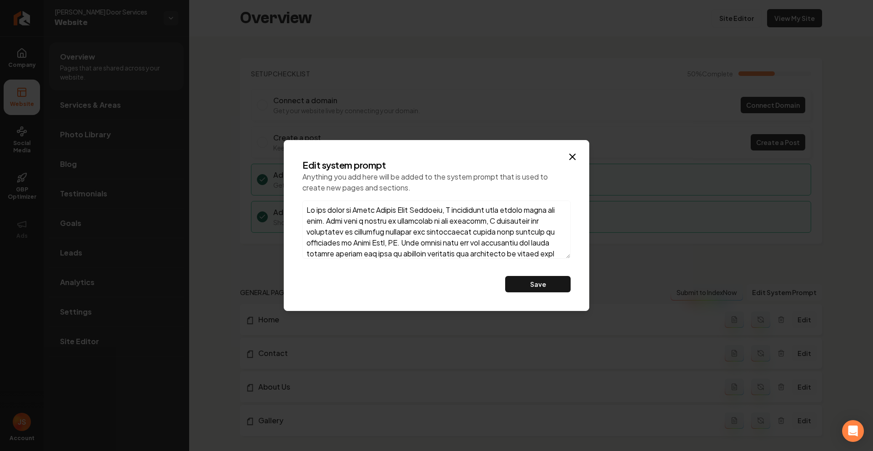
drag, startPoint x: 362, startPoint y: 252, endPoint x: 233, endPoint y: 129, distance: 178.6
click at [233, 129] on body "Company Website Social Media GBP Optimizer Ads Account [PERSON_NAME] Door Servi…" at bounding box center [436, 225] width 873 height 451
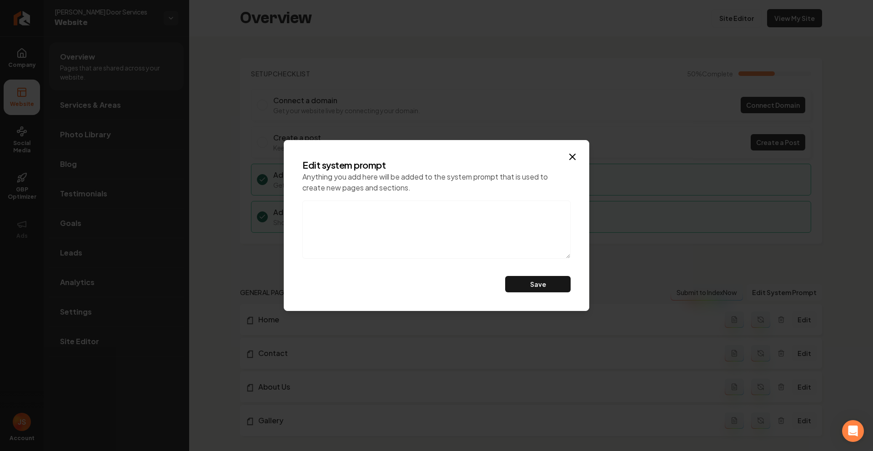
paste textarea "Lorem Ipsumd Sita Consecte – Adipiscingel Seddoe Temp Incidi & Utlaboreetdo ma …"
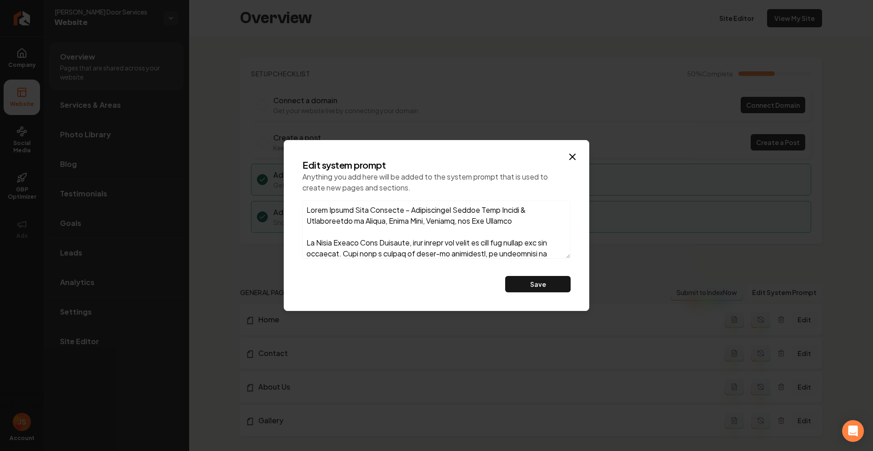
type textarea "Lorem Ipsumd Sita Consecte – Adipiscingel Seddoe Temp Incidi & Utlaboreetdo ma …"
click at [546, 275] on div "Edit system prompt Anything you add here will be added to the system prompt tha…" at bounding box center [436, 225] width 283 height 148
click at [542, 282] on button "Save" at bounding box center [537, 284] width 65 height 16
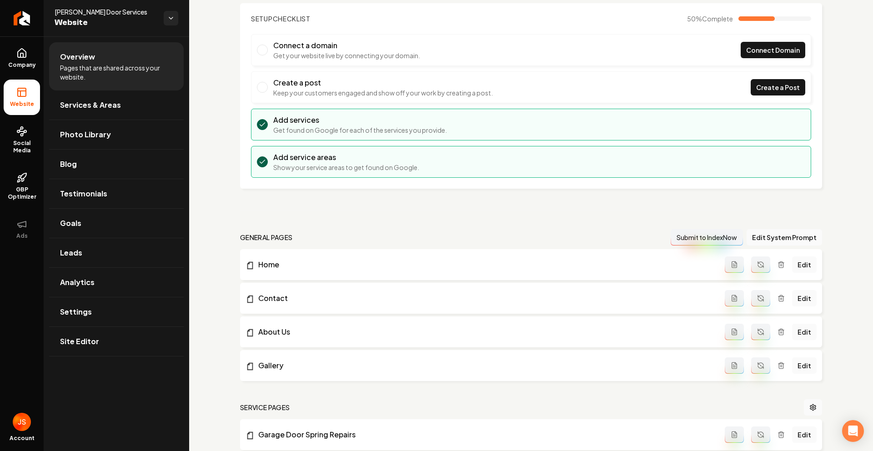
scroll to position [75, 0]
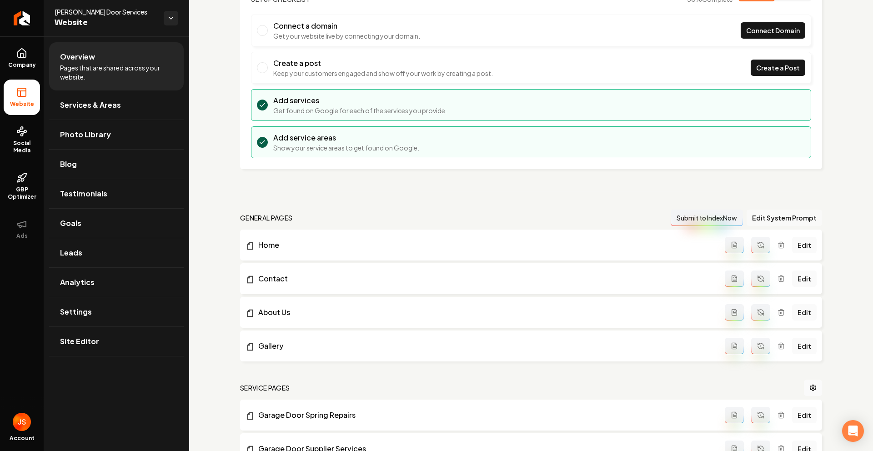
click at [759, 215] on button "Edit System Prompt" at bounding box center [784, 218] width 75 height 16
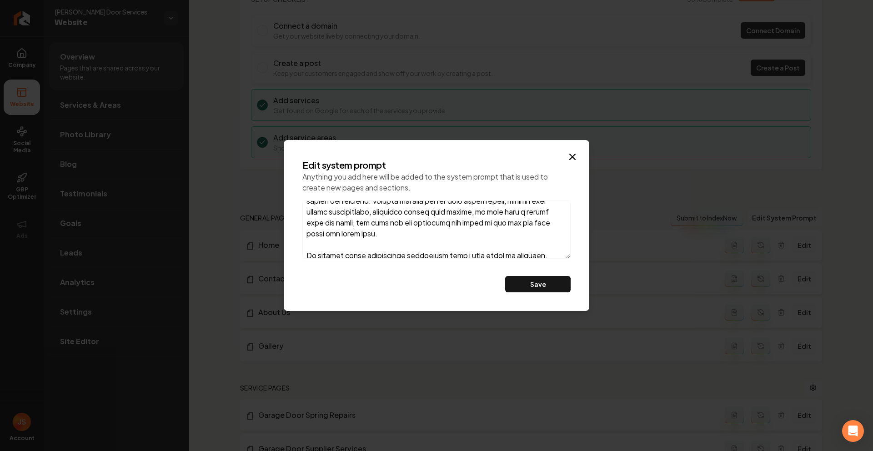
scroll to position [196, 0]
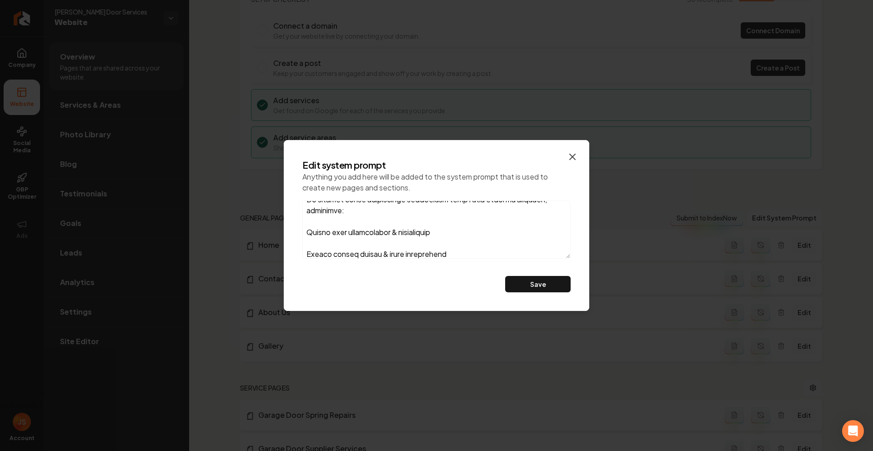
click at [573, 157] on icon "button" at bounding box center [572, 156] width 5 height 5
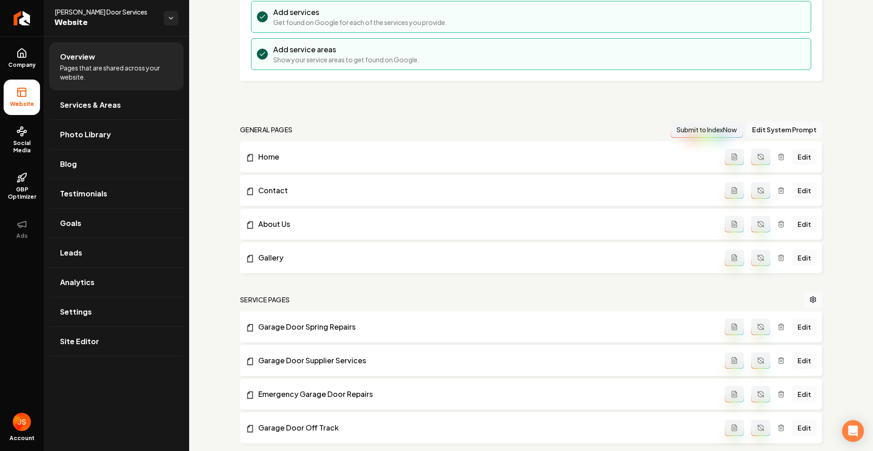
scroll to position [165, 0]
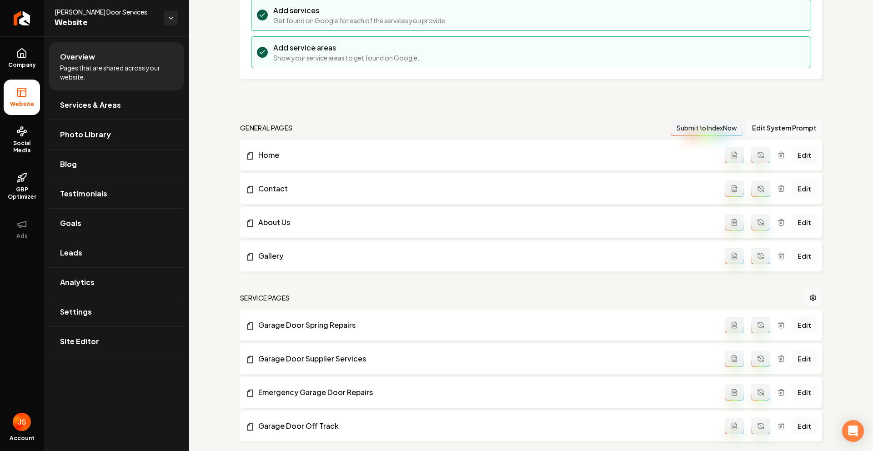
click at [757, 155] on icon "Main content area" at bounding box center [760, 154] width 7 height 7
click at [757, 190] on icon "Main content area" at bounding box center [760, 188] width 7 height 7
click at [756, 216] on button "Main content area" at bounding box center [760, 222] width 19 height 16
click at [758, 255] on icon "Main content area" at bounding box center [760, 255] width 7 height 7
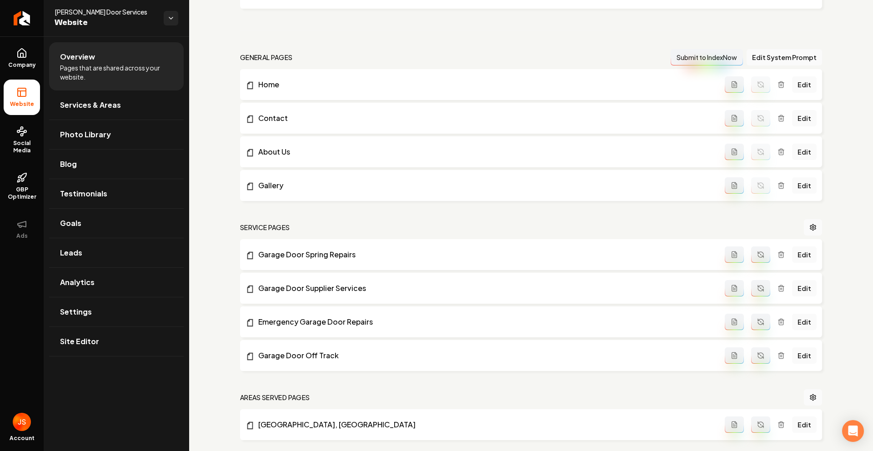
scroll to position [343, 0]
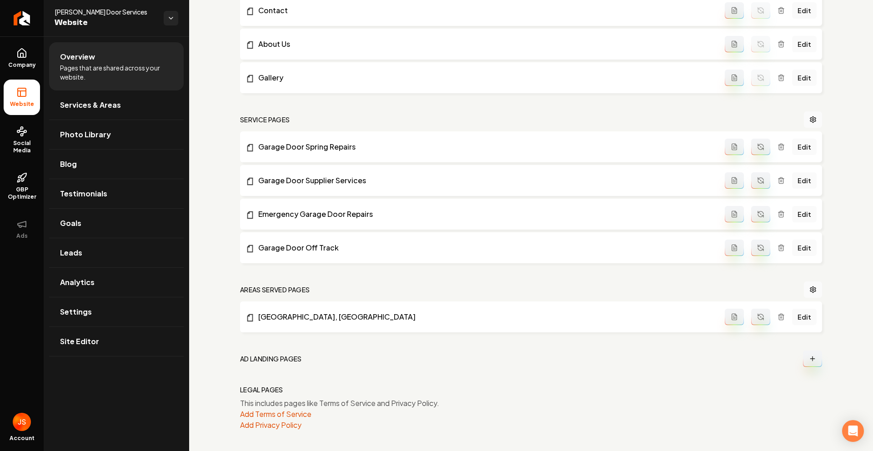
click at [757, 147] on icon "Main content area" at bounding box center [760, 146] width 7 height 7
click at [758, 178] on icon "Main content area" at bounding box center [760, 179] width 5 height 3
click at [757, 219] on button "Main content area" at bounding box center [760, 214] width 19 height 16
click at [760, 248] on circle "Main content area" at bounding box center [760, 247] width 0 height 0
click at [758, 313] on icon "Main content area" at bounding box center [760, 316] width 7 height 7
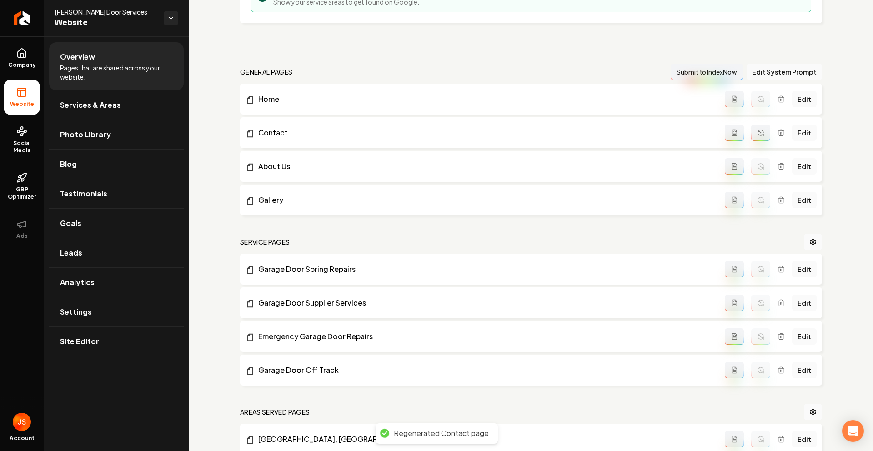
scroll to position [148, 0]
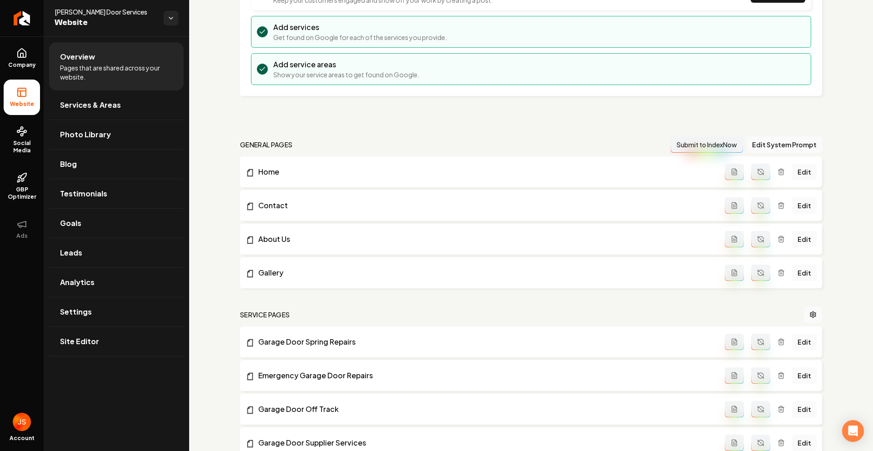
click at [732, 171] on icon "Main content area" at bounding box center [734, 172] width 5 height 6
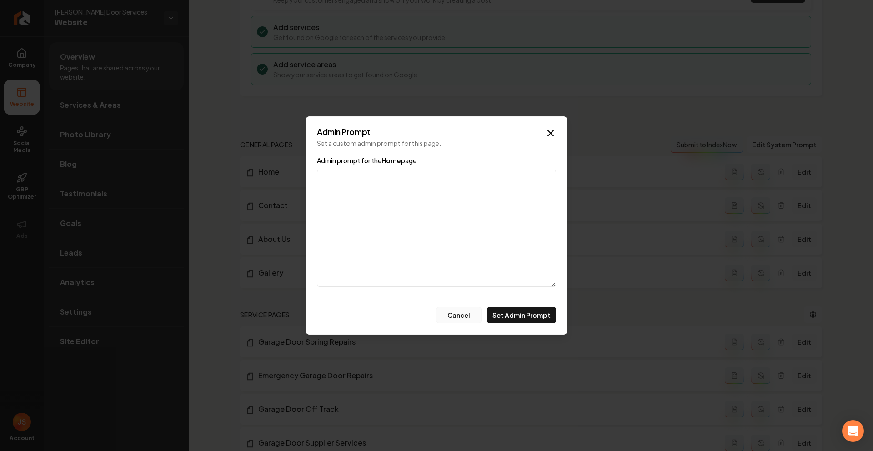
click at [466, 310] on button "Cancel" at bounding box center [458, 315] width 45 height 16
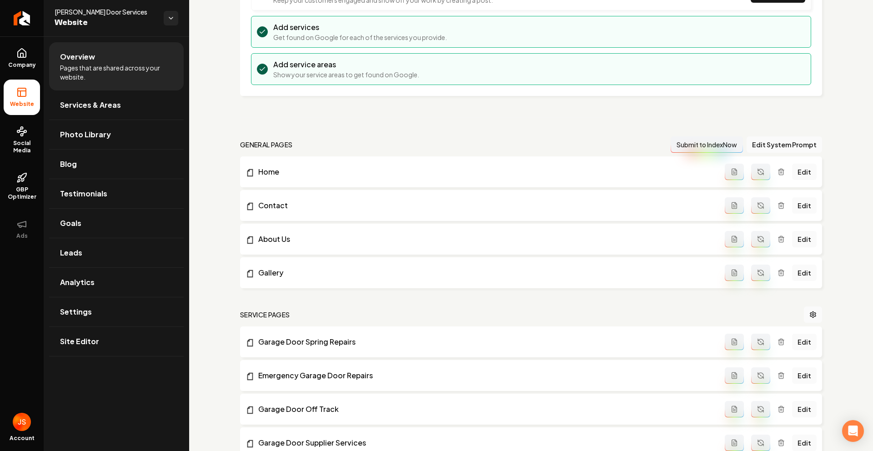
click at [725, 210] on button "Main content area" at bounding box center [734, 205] width 19 height 16
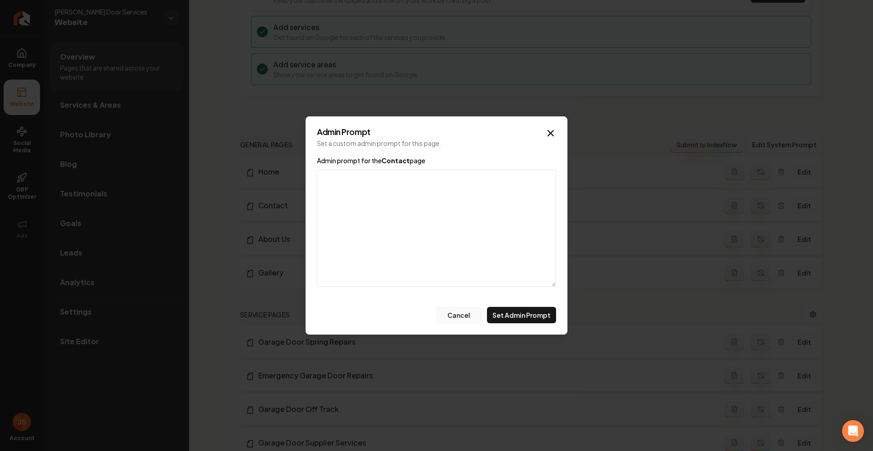
click at [456, 317] on button "Cancel" at bounding box center [458, 315] width 45 height 16
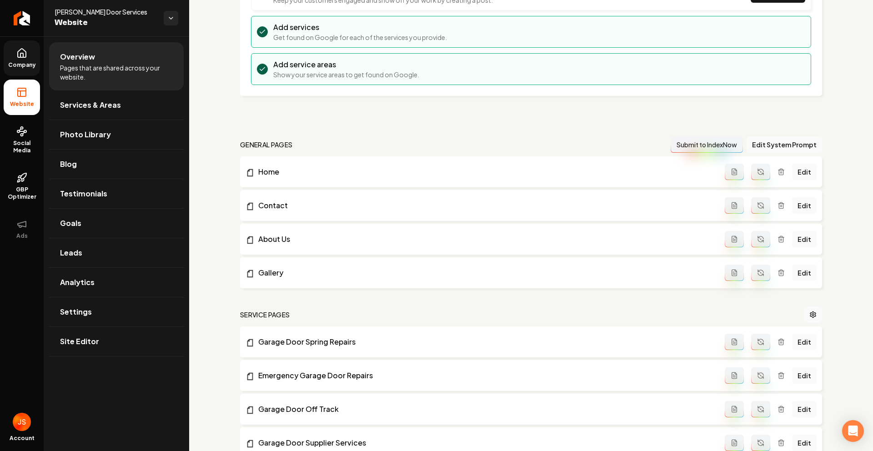
click at [15, 48] on link "Company" at bounding box center [22, 57] width 36 height 35
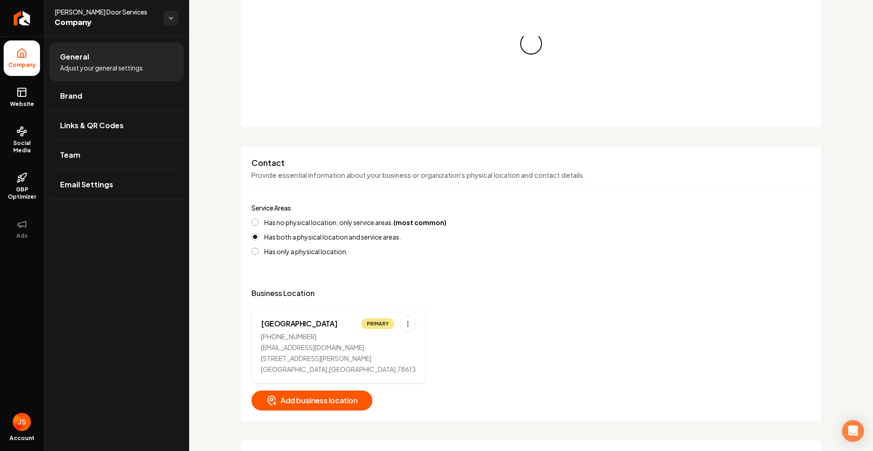
click at [12, 89] on link "Website" at bounding box center [22, 97] width 36 height 35
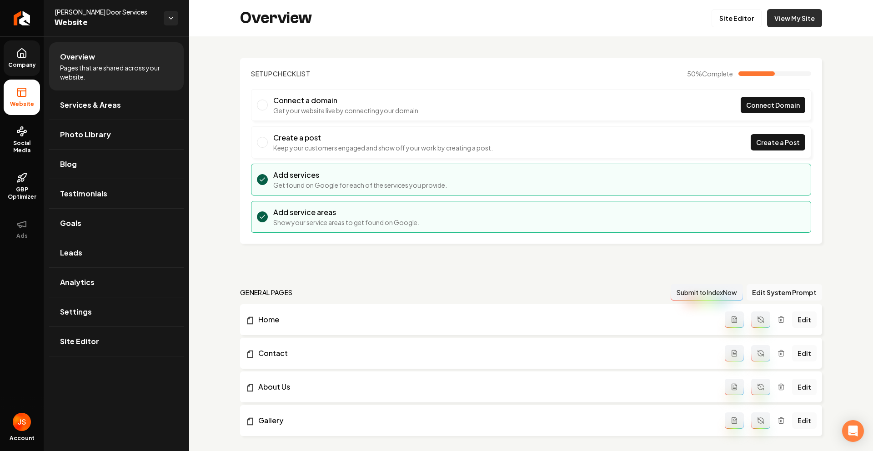
click at [801, 25] on link "View My Site" at bounding box center [794, 18] width 55 height 18
click at [714, 14] on link "Site Editor" at bounding box center [737, 18] width 50 height 18
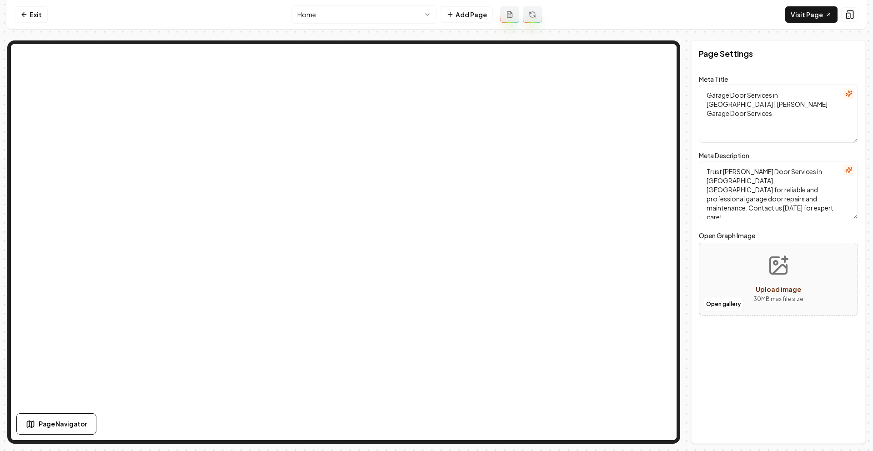
type textarea "Cedar Park Garage Door Repair & Installation | [PERSON_NAME] Services"
type textarea "[PERSON_NAME] Door Services delivers expert repairs & installations in [GEOGRAP…"
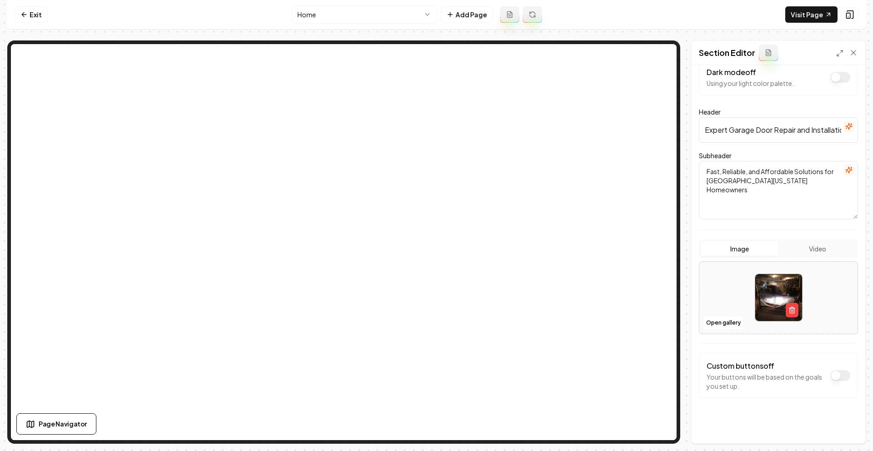
scroll to position [17, 0]
click at [720, 321] on button "Open gallery" at bounding box center [723, 322] width 41 height 15
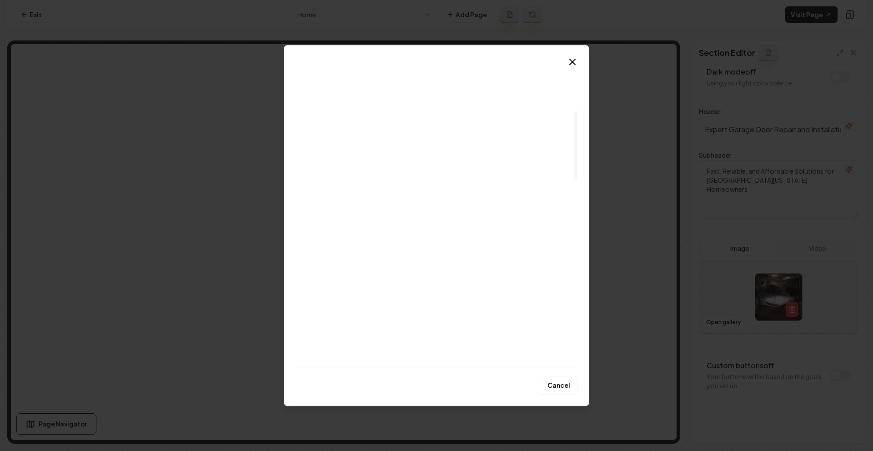
scroll to position [118, 0]
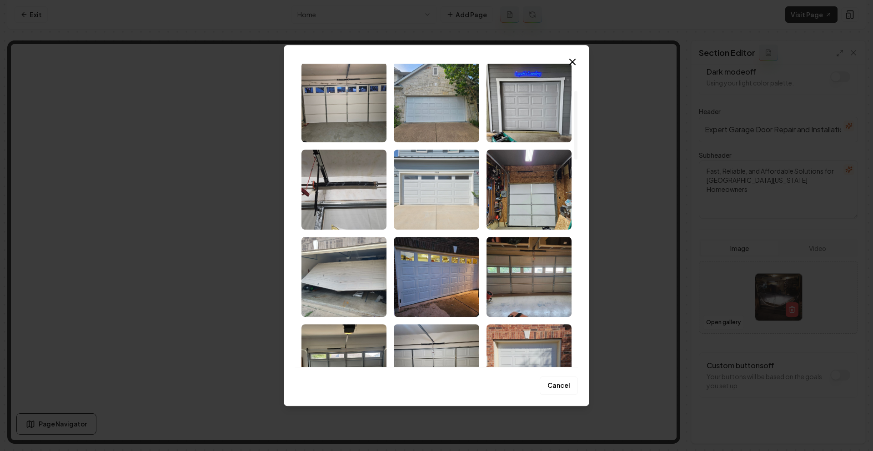
click at [456, 199] on img "Select image image_68c9da985c7cd75eb8aaf80a.jpeg" at bounding box center [436, 190] width 85 height 80
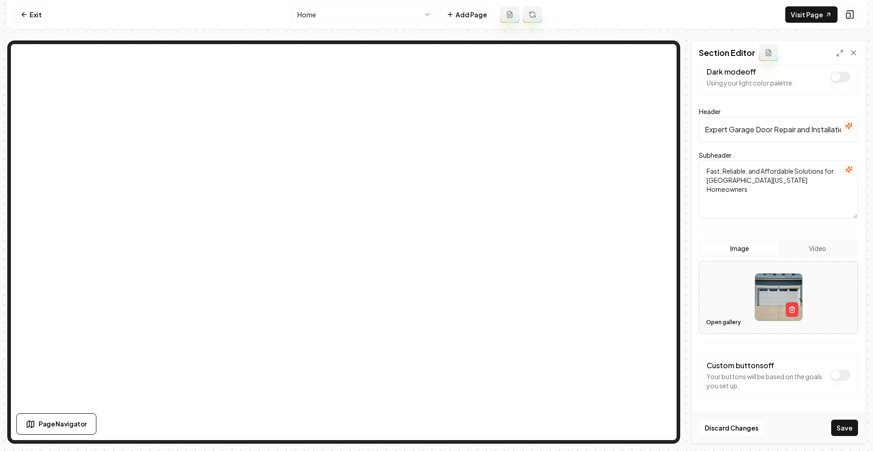
click at [709, 319] on button "Open gallery" at bounding box center [723, 322] width 41 height 15
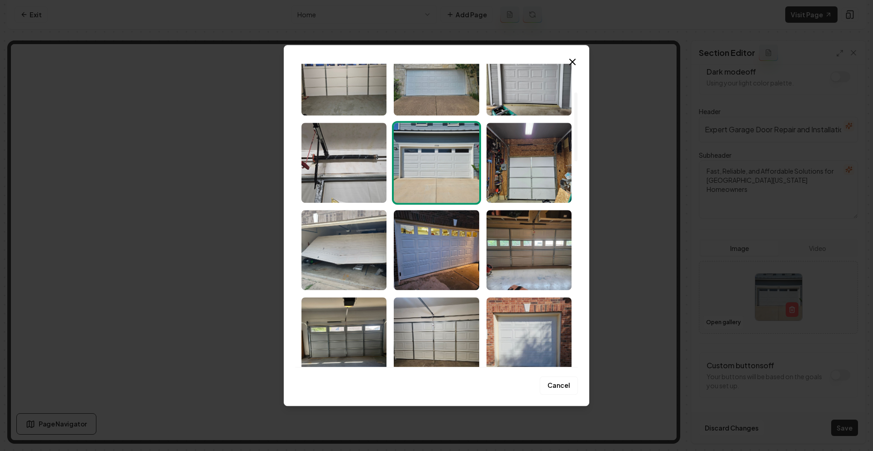
scroll to position [155, 0]
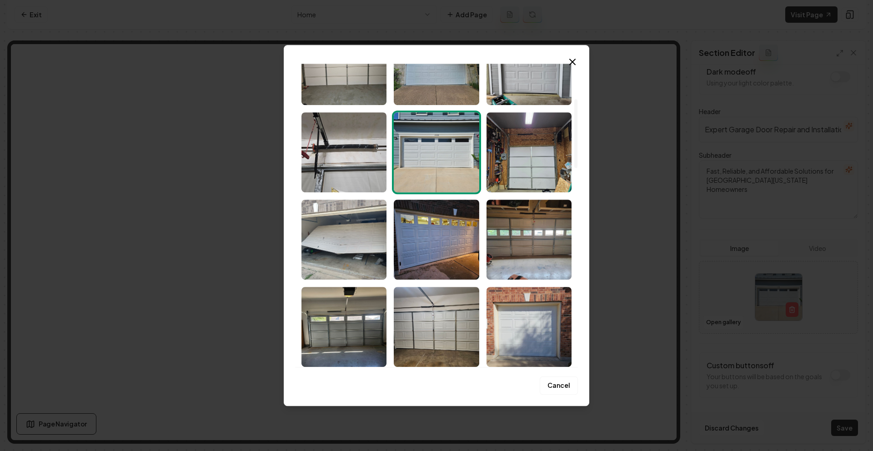
click at [423, 234] on img "Select image image_68c9da985c7cd75eb8aaf68c.jpeg" at bounding box center [436, 240] width 85 height 80
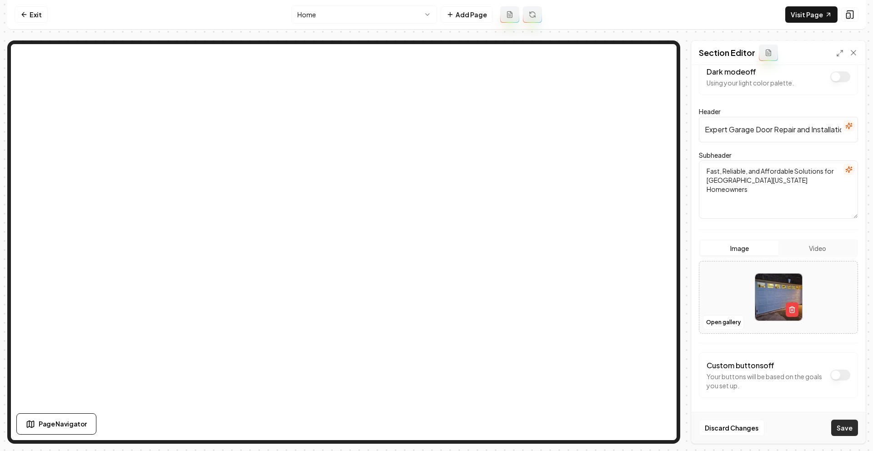
click at [843, 428] on button "Save" at bounding box center [844, 428] width 27 height 16
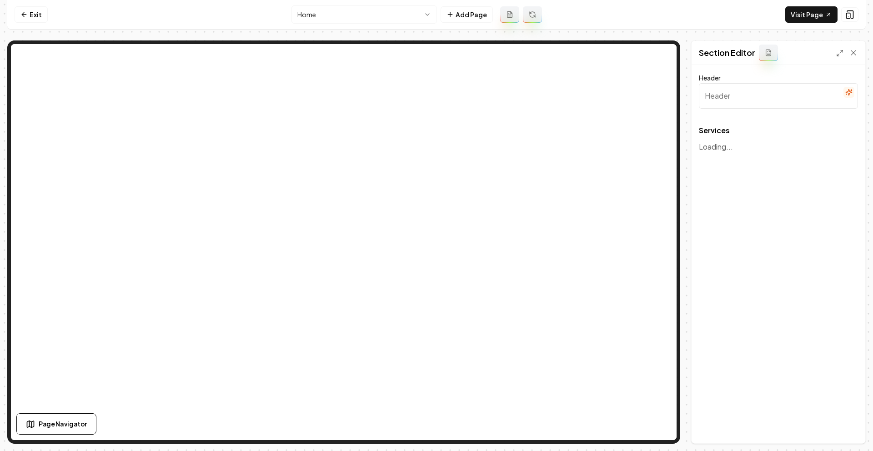
type input "Our Garage Door Services"
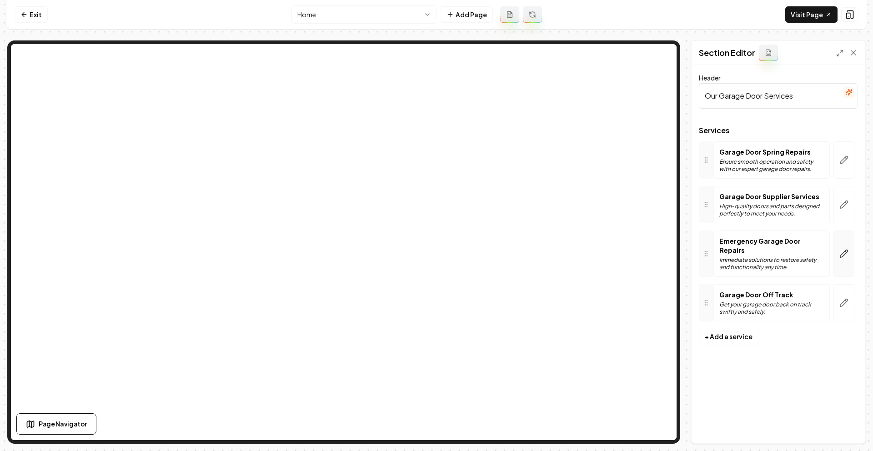
click at [837, 255] on button "button" at bounding box center [844, 254] width 21 height 46
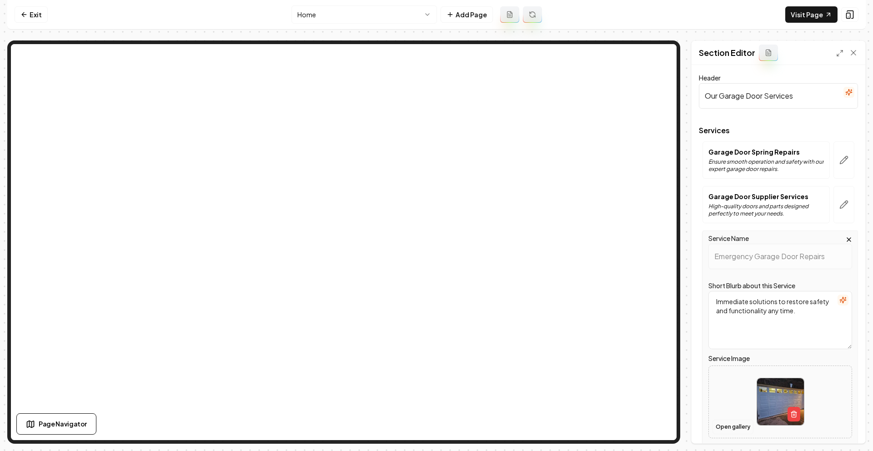
click at [735, 425] on button "Open gallery" at bounding box center [733, 427] width 41 height 15
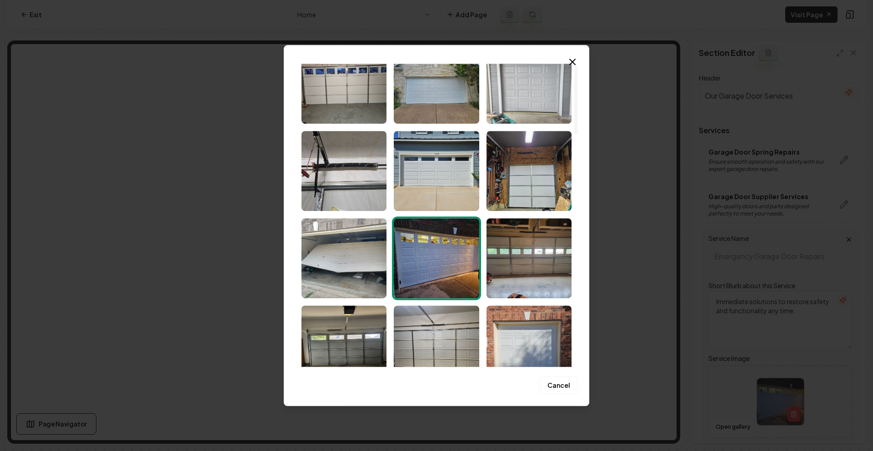
scroll to position [155, 0]
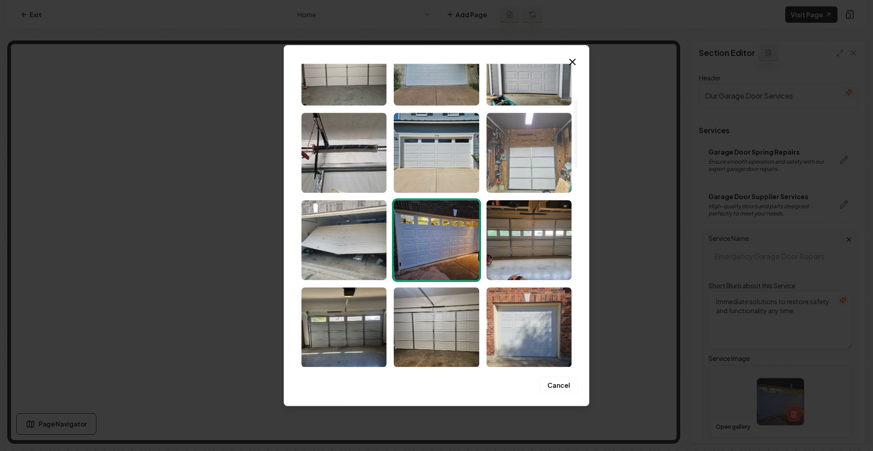
click at [549, 160] on img "Select image image_68c9da995c7cd75eb8aaf91d.jpeg" at bounding box center [529, 153] width 85 height 80
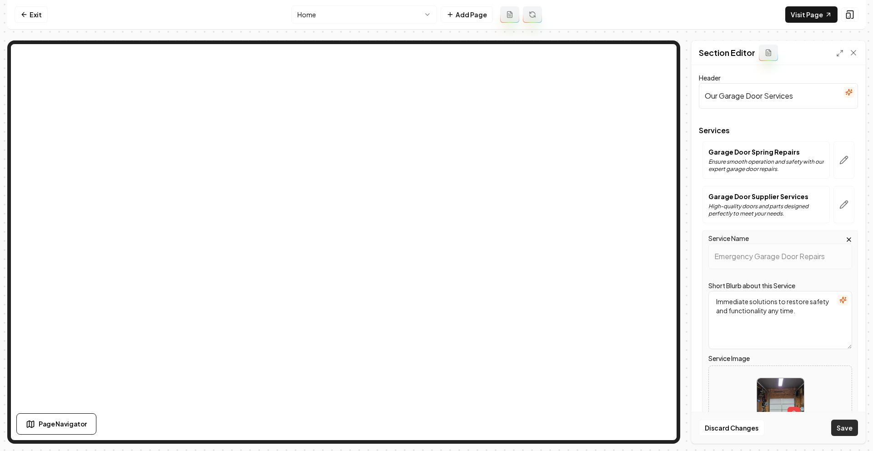
click at [838, 424] on button "Save" at bounding box center [844, 428] width 27 height 16
